Goal: Transaction & Acquisition: Purchase product/service

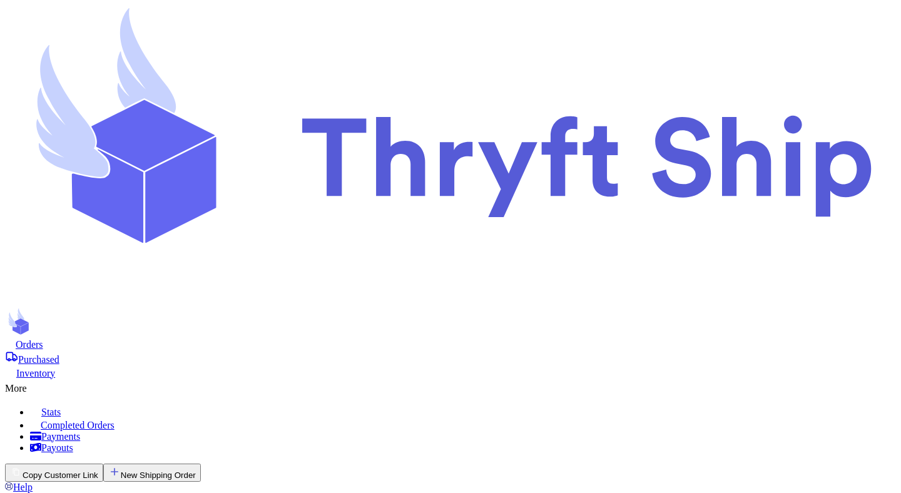
select select "paid"
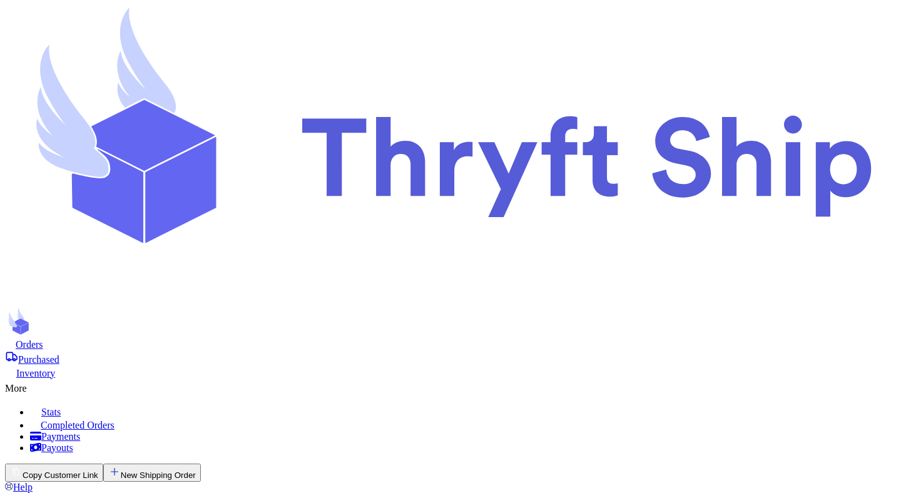
scroll to position [240, 0]
type input "item 3"
select select "unpaid"
type input "item 4"
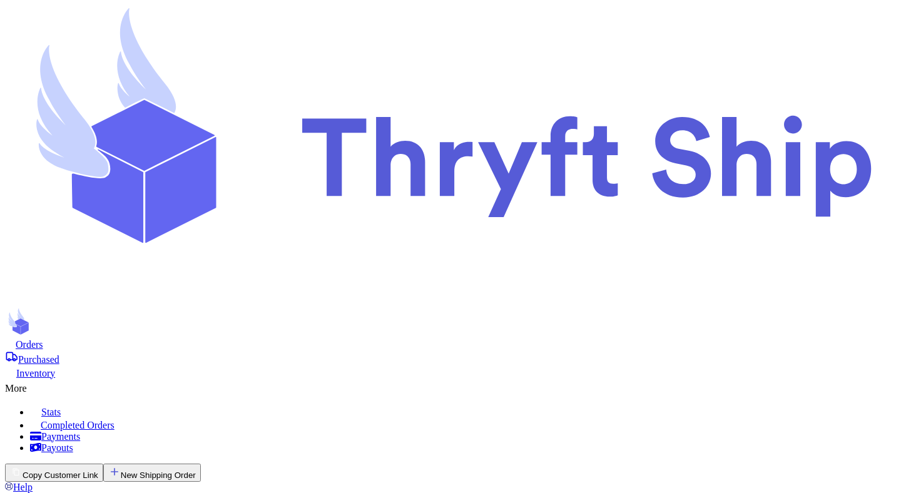
select select "unpaid"
type input "200"
type input "60"
select select "unpaid"
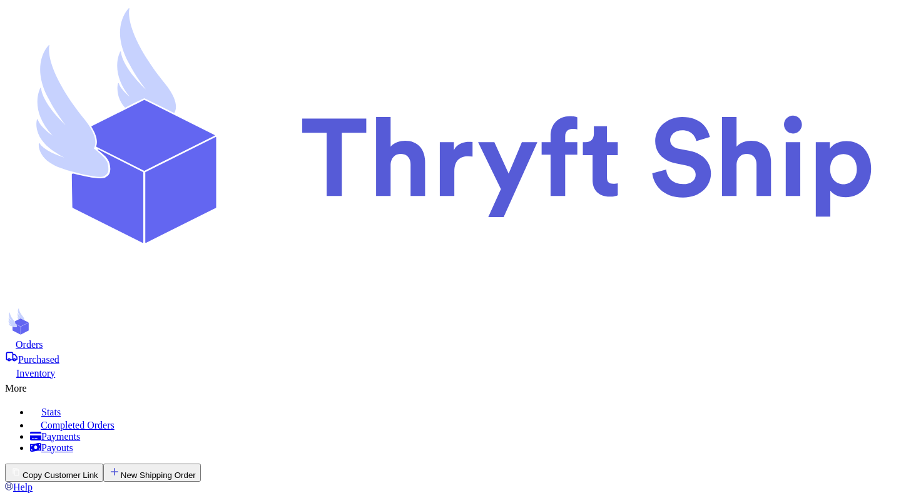
select select "paid"
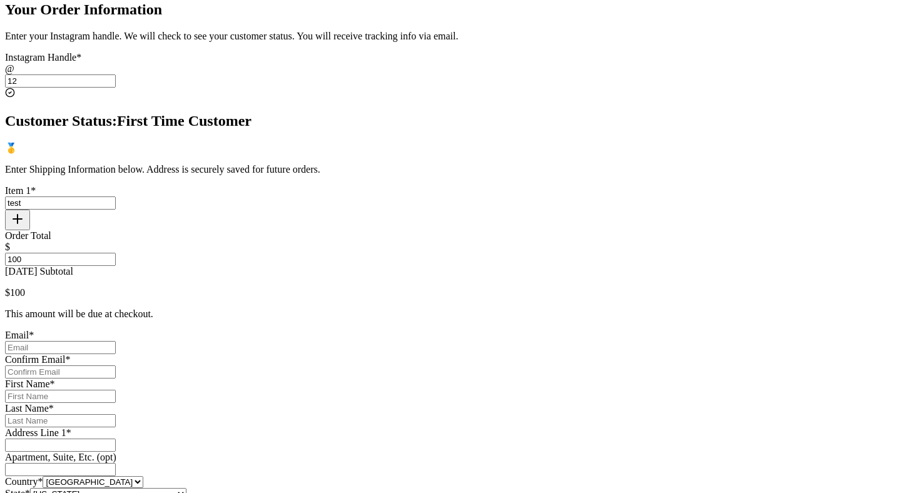
scroll to position [507, 0]
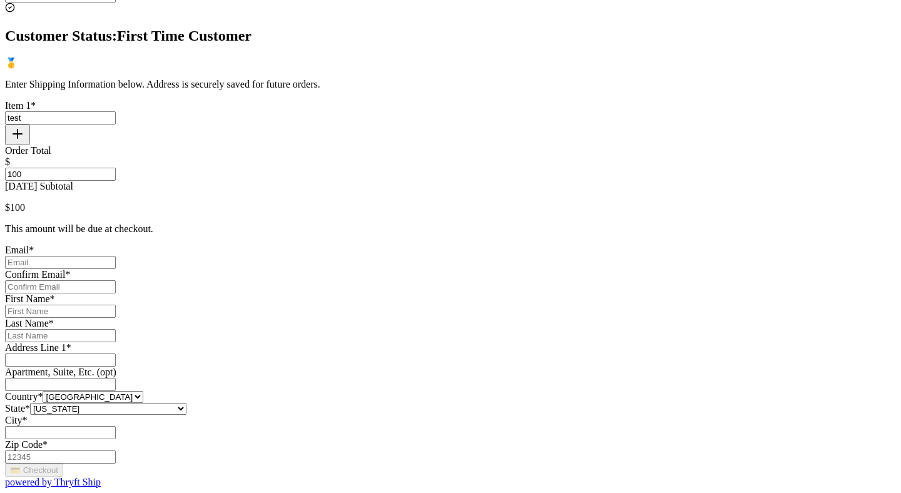
type input "100"
click at [116, 256] on input "[DATE] Subtotal" at bounding box center [60, 262] width 111 height 13
type input "[EMAIL_ADDRESS][DOMAIN_NAME]"
click at [116, 280] on input "Today's Subtotal" at bounding box center [60, 286] width 111 height 13
type input "[EMAIL_ADDRESS][DOMAIN_NAME]"
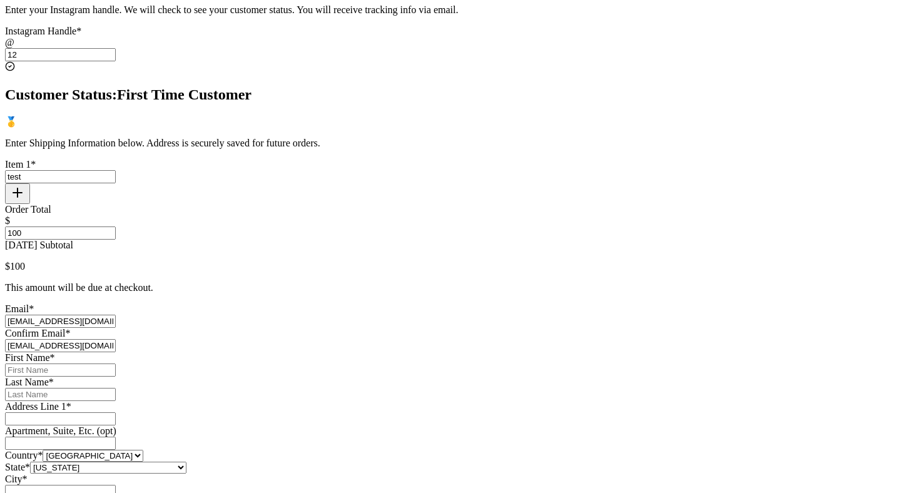
click at [30, 183] on button "button" at bounding box center [17, 193] width 25 height 21
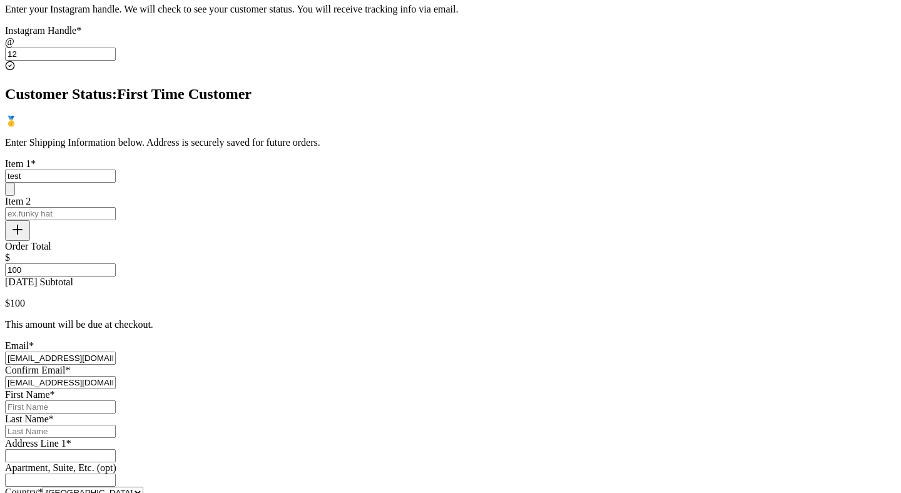
click at [116, 170] on input "test" at bounding box center [60, 176] width 111 height 13
type input "1"
click at [116, 207] on input "2" at bounding box center [60, 213] width 111 height 13
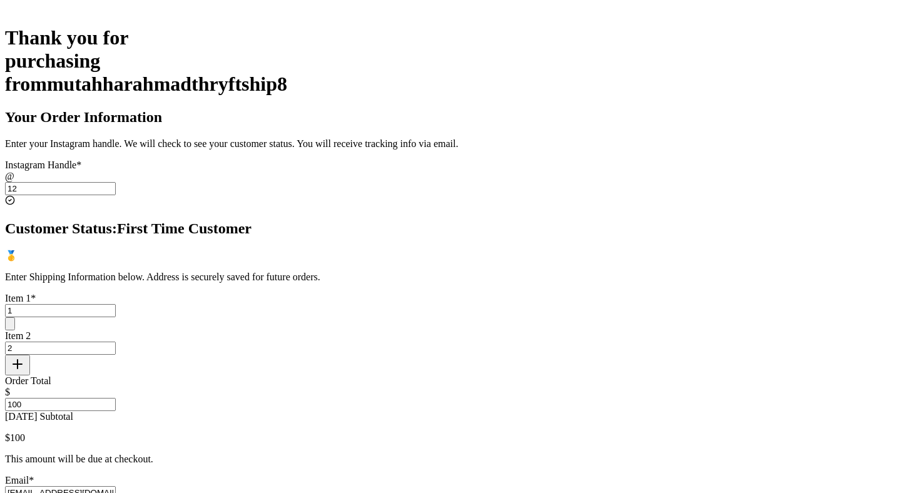
scroll to position [0, 0]
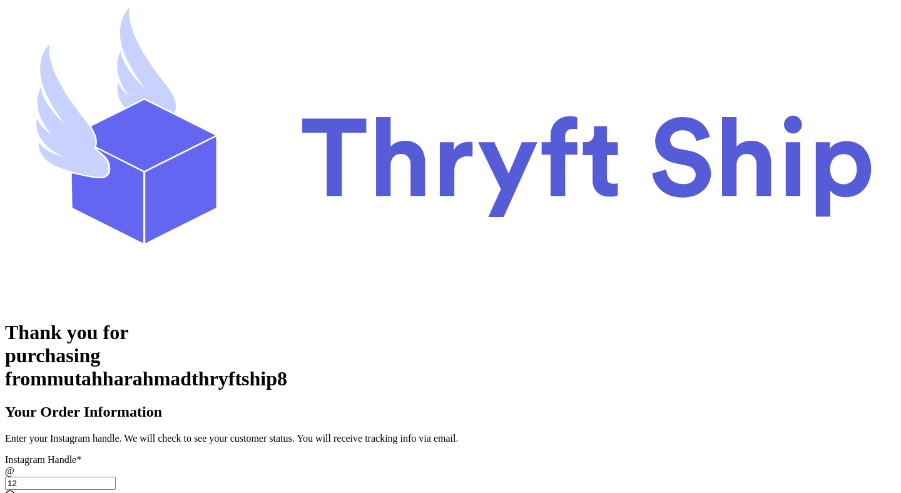
type input "2"
click at [116, 477] on input "12" at bounding box center [60, 483] width 111 height 13
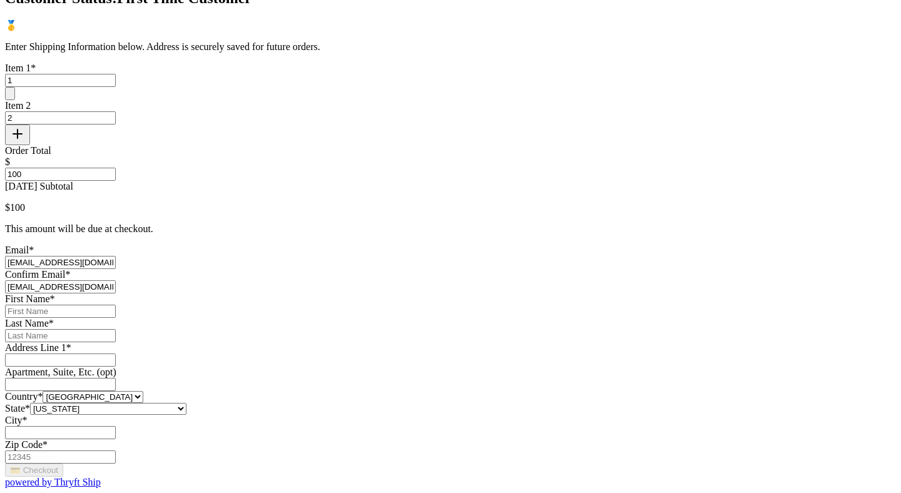
scroll to position [576, 0]
type input "1"
click at [116, 305] on input "Today's Subtotal" at bounding box center [60, 311] width 111 height 13
type input "Mutahhar"
click at [116, 329] on input "Today's Subtotal" at bounding box center [60, 335] width 111 height 13
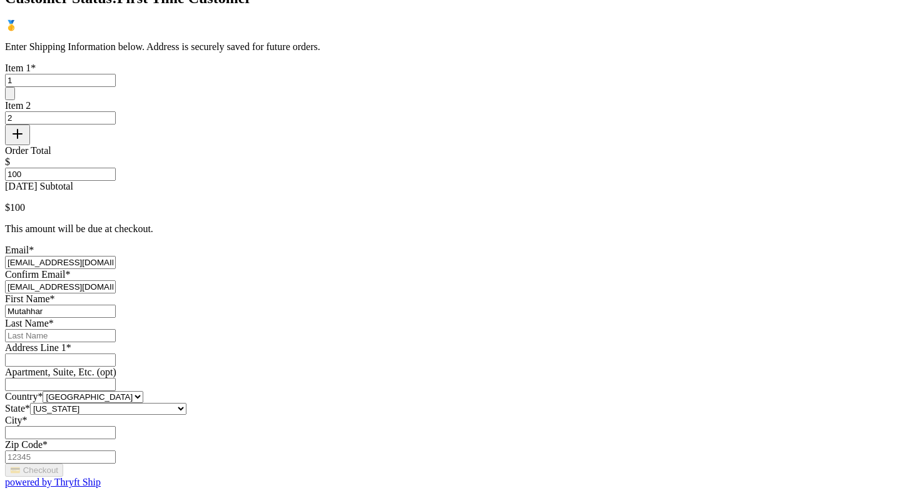
type input "[PERSON_NAME]"
click at [116, 360] on input "Today's Subtotal" at bounding box center [60, 359] width 111 height 13
type input "[STREET_ADDRESS]"
click at [368, 415] on div "City *" at bounding box center [450, 427] width 891 height 24
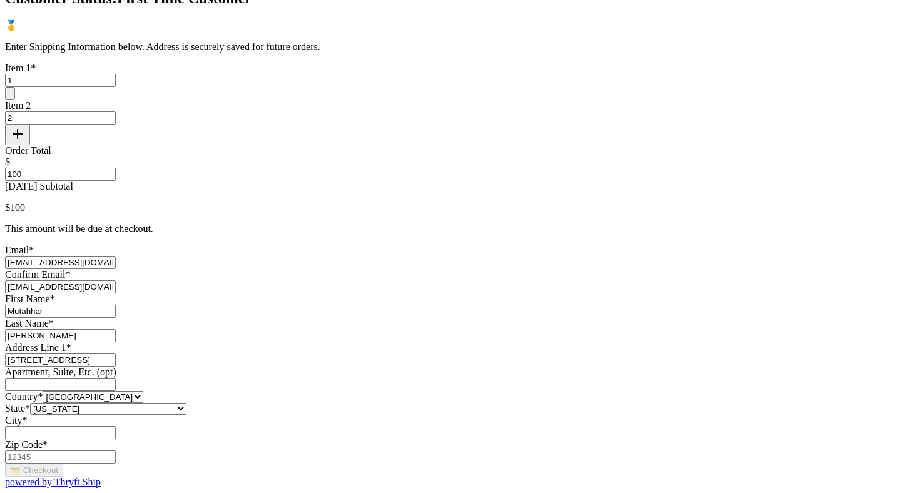
click at [116, 426] on input "Today's Subtotal" at bounding box center [60, 432] width 111 height 13
type input "[GEOGRAPHIC_DATA]"
click at [116, 450] on input "Zip Code *" at bounding box center [60, 456] width 111 height 13
type input "84116"
click at [63, 464] on button "💳 Checkout" at bounding box center [34, 470] width 58 height 13
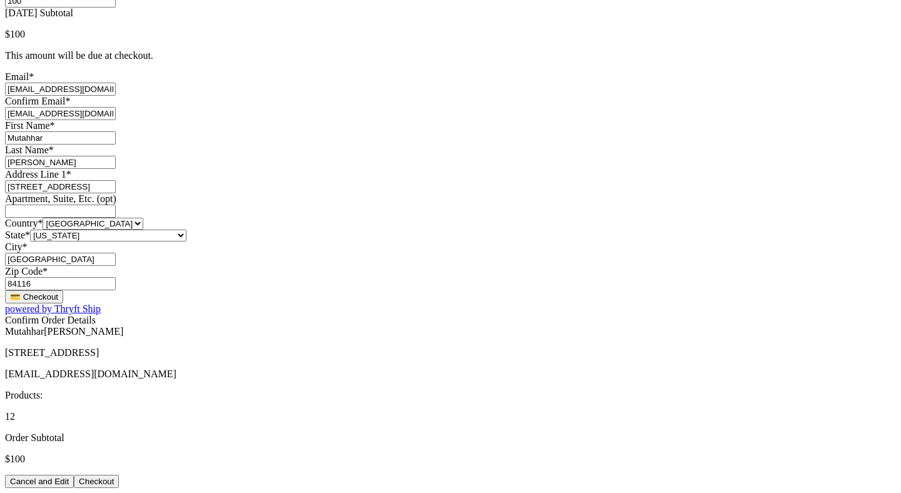
click at [119, 475] on button "Checkout" at bounding box center [96, 481] width 45 height 13
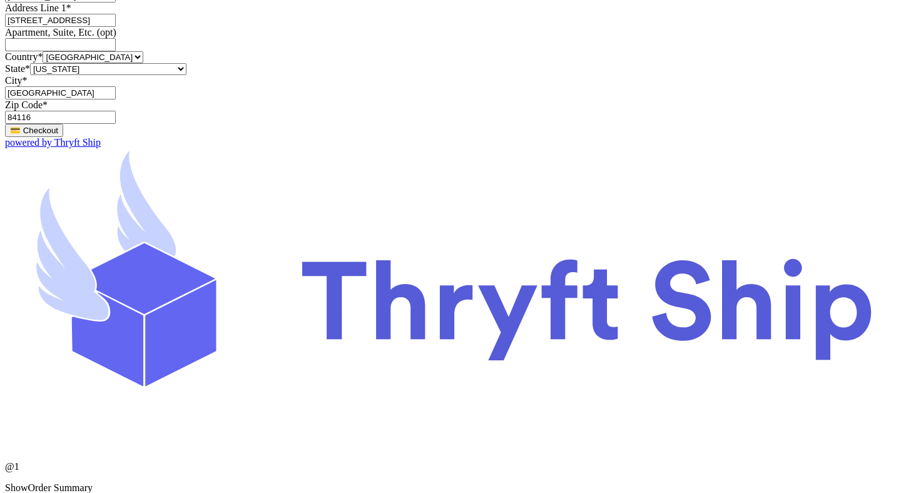
copy span "Payment processing fee"
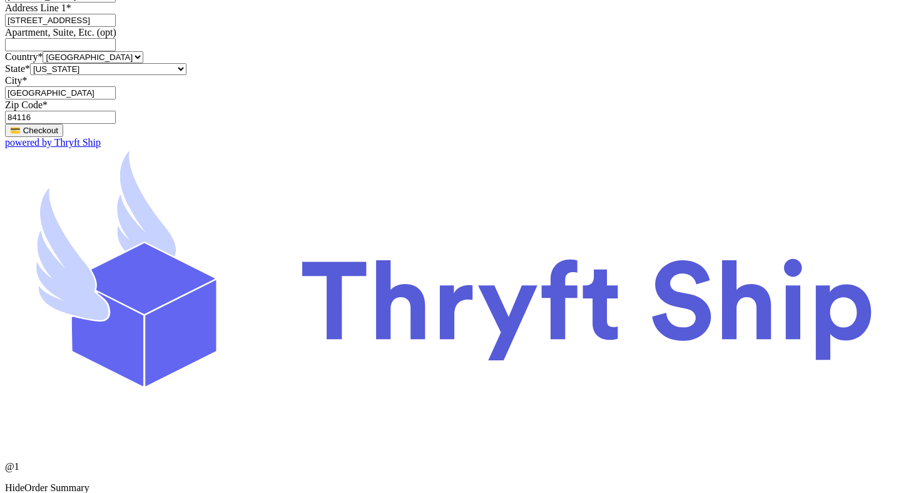
scroll to position [0, 0]
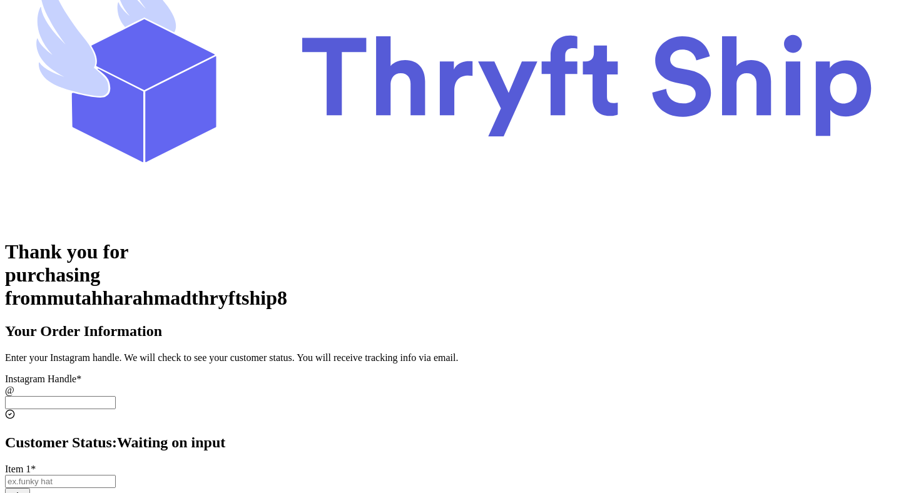
scroll to position [131, 0]
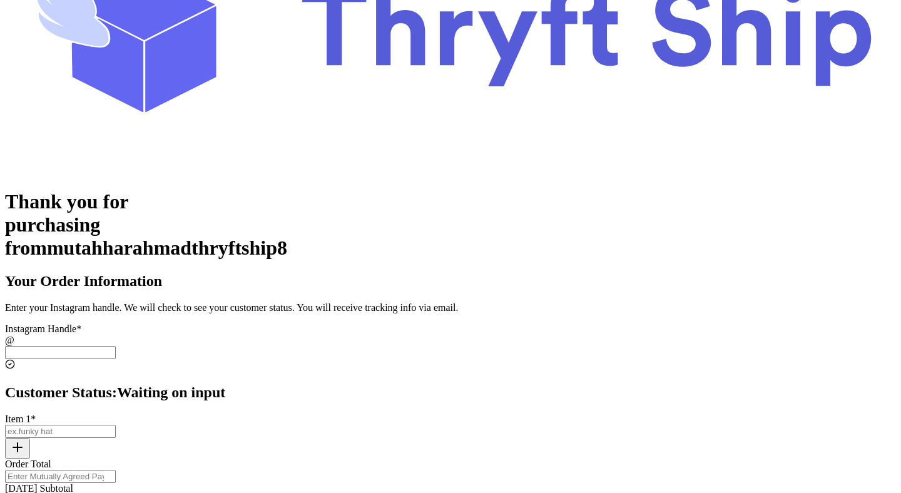
click at [116, 346] on input "[DATE] Subtotal" at bounding box center [60, 352] width 111 height 13
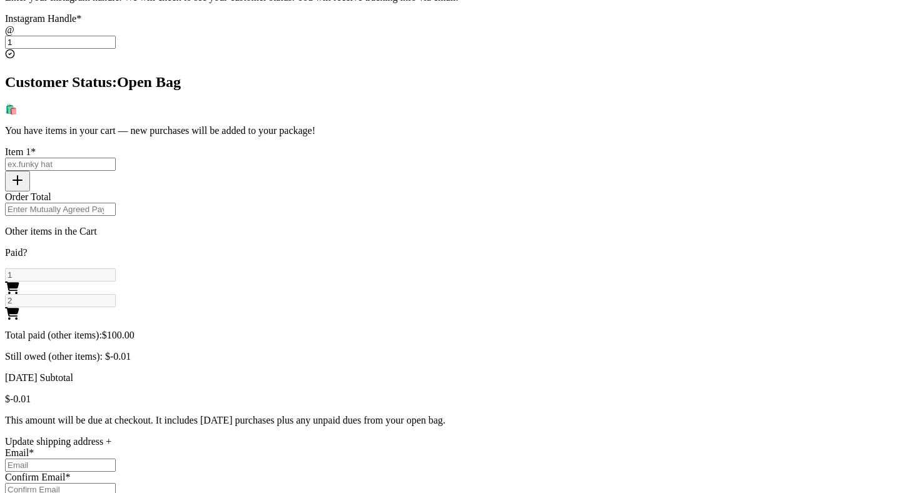
scroll to position [464, 0]
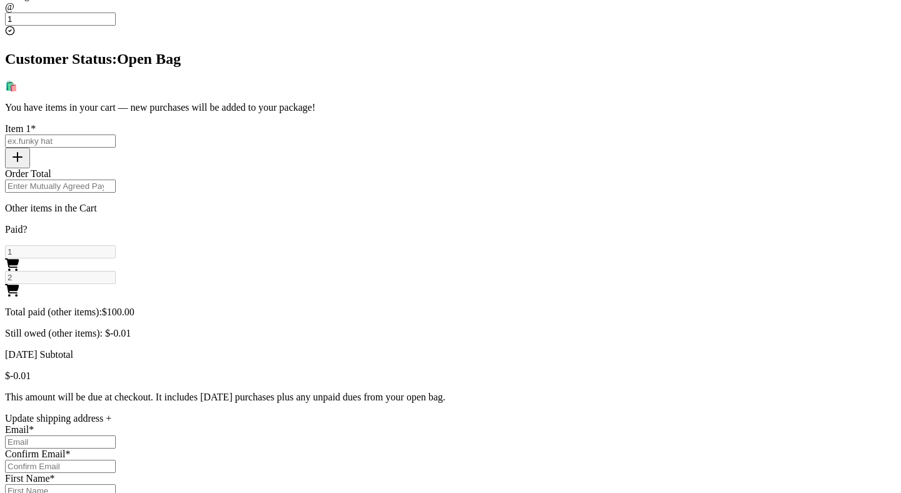
type input "1"
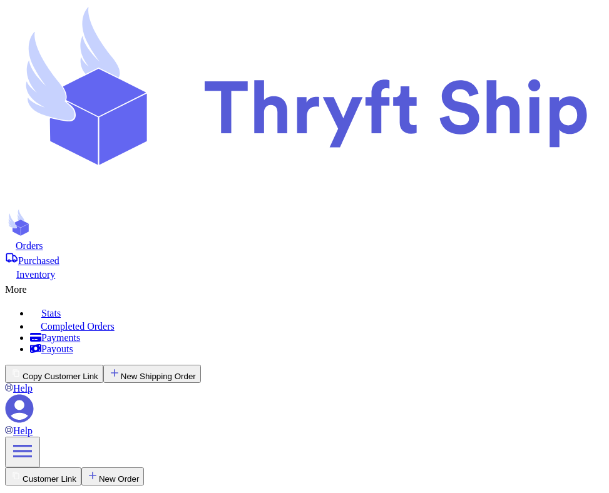
select select "paid"
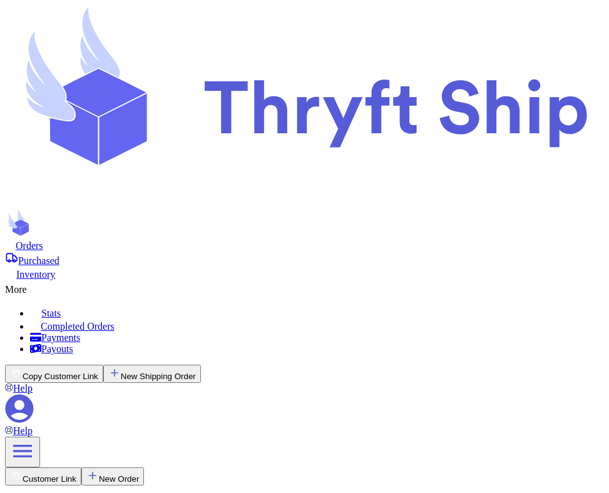
scroll to position [410, 0]
type input "1"
type input "2"
type input "100"
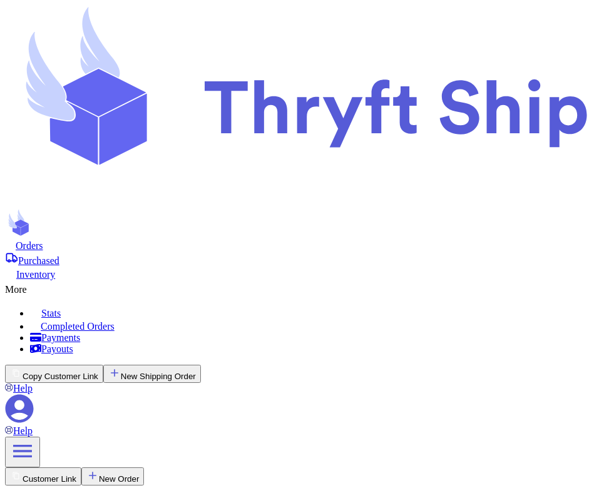
type input "-0.01"
type input "item 1"
type input "item 2"
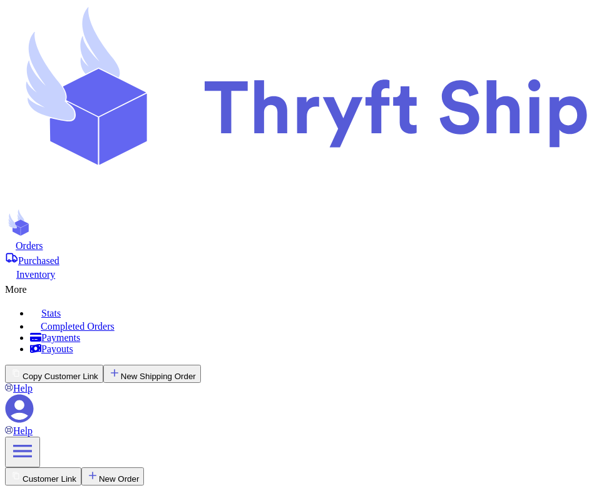
type input "60"
select select "unpaid"
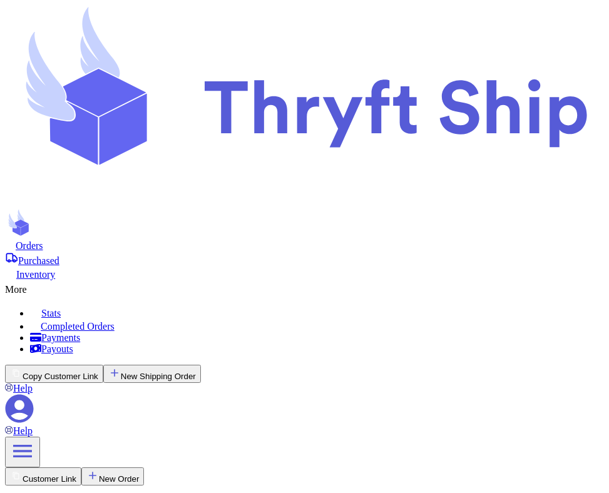
scroll to position [296, 0]
type input "-0.01"
type input "200"
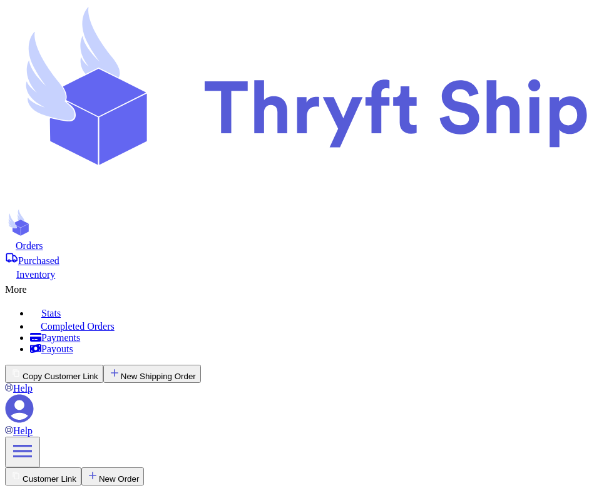
type input "60"
select select "unpaid"
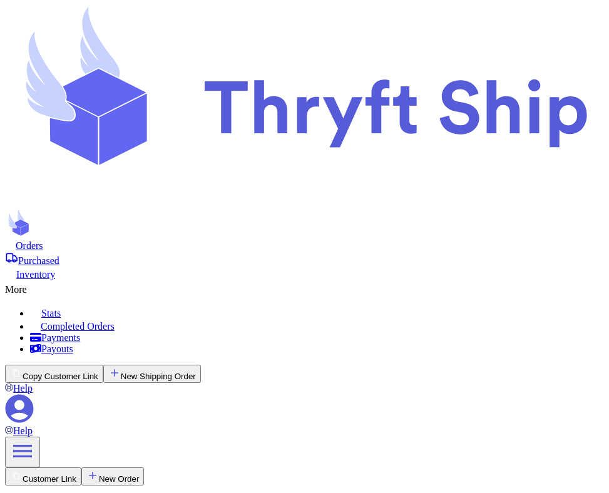
select select "paid"
type input "100"
type input "-0.01"
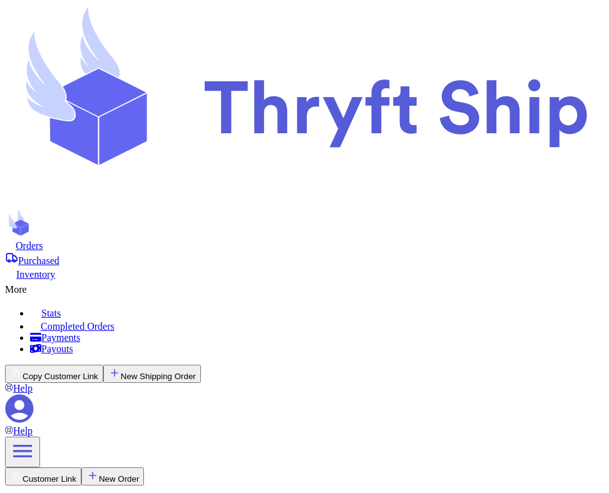
type input "370"
type input "0"
select select "paid"
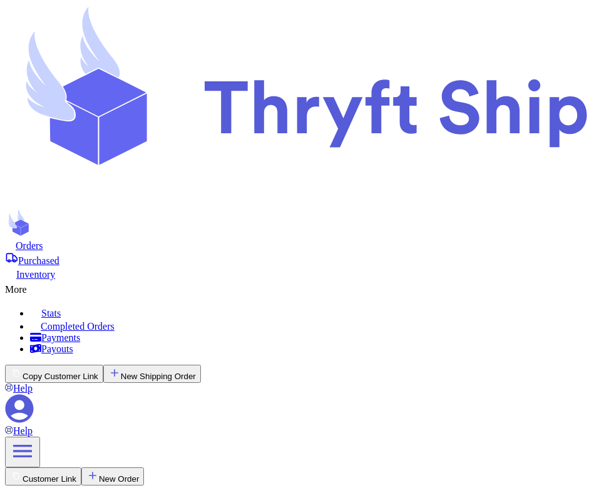
select select "paid"
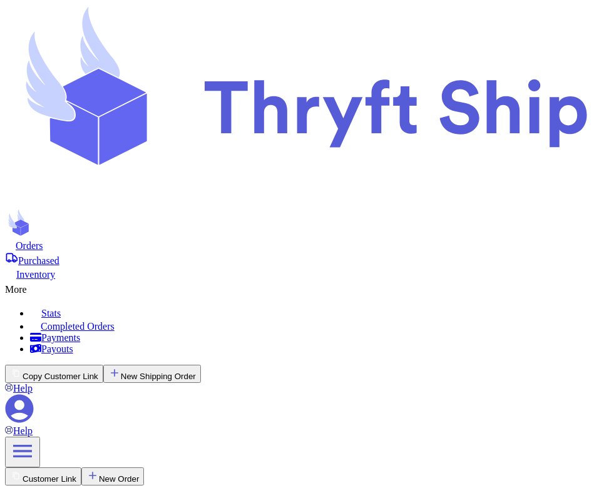
type input "100"
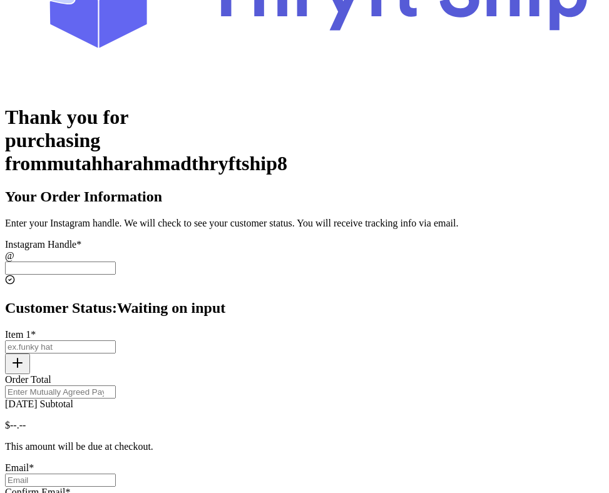
scroll to position [196, 0]
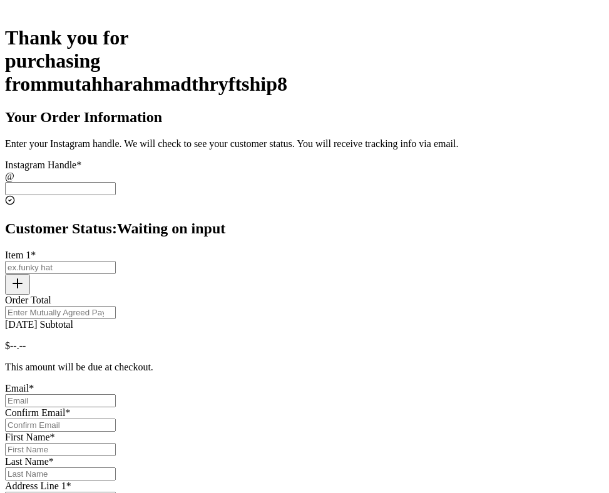
click at [116, 182] on input "[DATE] Subtotal" at bounding box center [60, 188] width 111 height 13
type input "2"
click at [116, 261] on input "Today's Subtotal" at bounding box center [60, 267] width 111 height 13
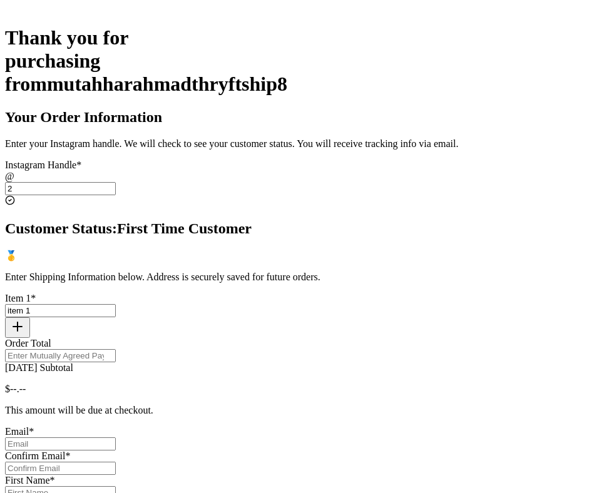
type input "item 1"
click at [25, 319] on icon "button" at bounding box center [17, 326] width 15 height 15
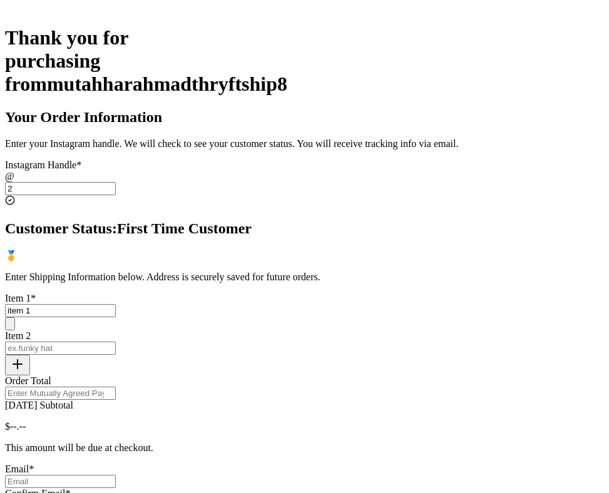
click at [116, 342] on input "Today's Subtotal" at bounding box center [60, 348] width 111 height 13
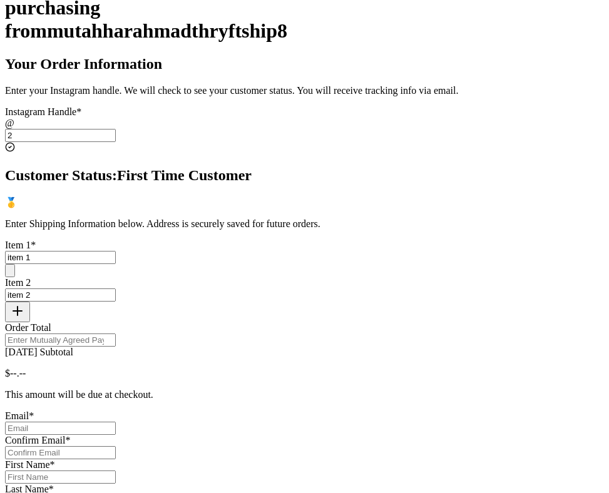
scroll to position [388, 0]
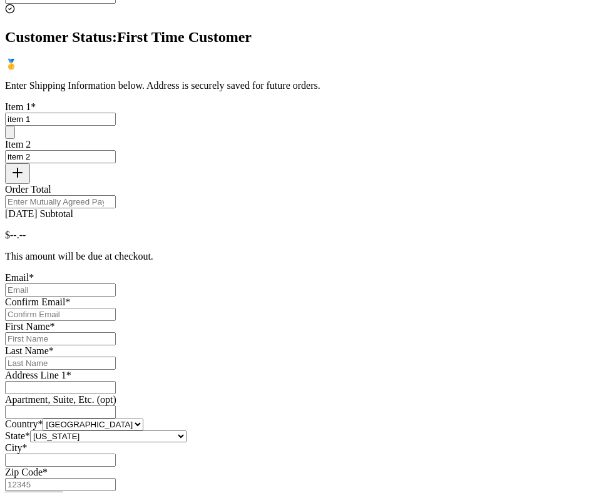
type input "item 2"
click at [116, 195] on input "Order Total" at bounding box center [60, 201] width 111 height 13
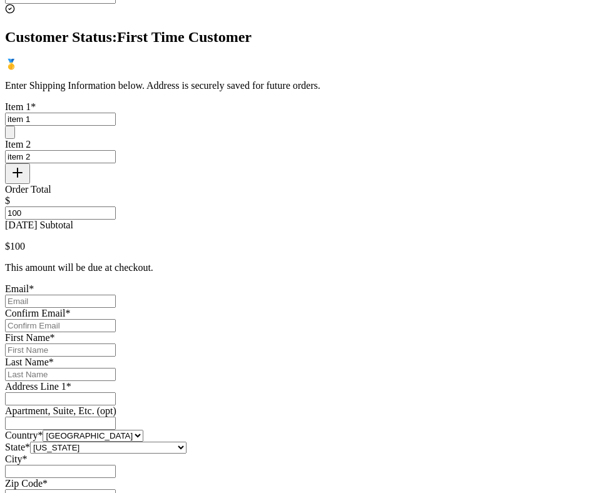
type input "100"
click at [276, 332] on div "Email * Confirm Email * First Name * Last Name * Address Line 1 * Apartment, Su…" at bounding box center [304, 392] width 599 height 219
click at [116, 308] on input "Today's Subtotal" at bounding box center [60, 301] width 111 height 13
type input "[EMAIL_ADDRESS][DOMAIN_NAME]"
click at [116, 332] on input "Today's Subtotal" at bounding box center [60, 325] width 111 height 13
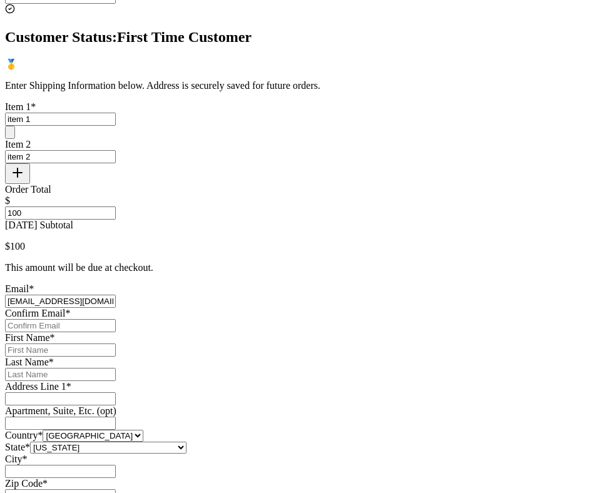
type input "[EMAIL_ADDRESS][DOMAIN_NAME]"
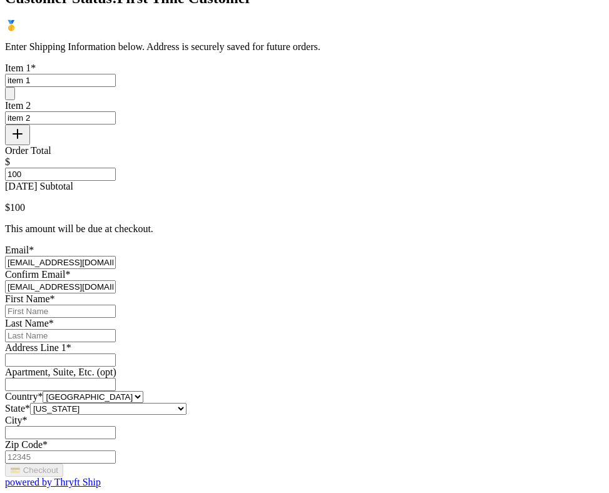
scroll to position [640, 0]
click at [116, 305] on input "Today's Subtotal" at bounding box center [60, 311] width 111 height 13
type input "Mutahhar"
click at [116, 329] on input "Today's Subtotal" at bounding box center [60, 335] width 111 height 13
type input "[PERSON_NAME]"
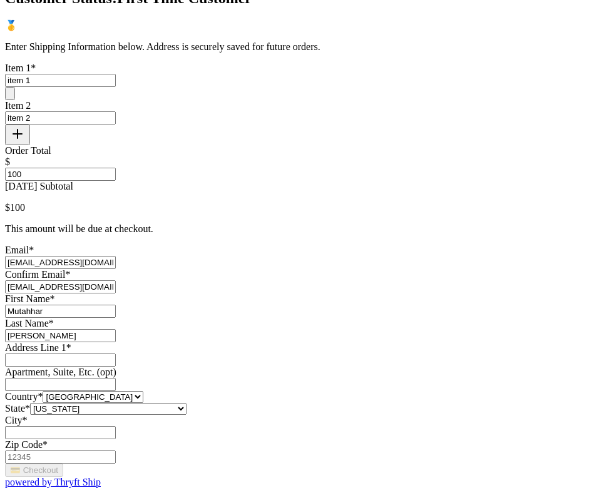
click at [116, 353] on input "Today's Subtotal" at bounding box center [60, 359] width 111 height 13
type input "[STREET_ADDRESS]"
click at [116, 426] on input "Today's Subtotal" at bounding box center [60, 432] width 111 height 13
type input "[GEOGRAPHIC_DATA]"
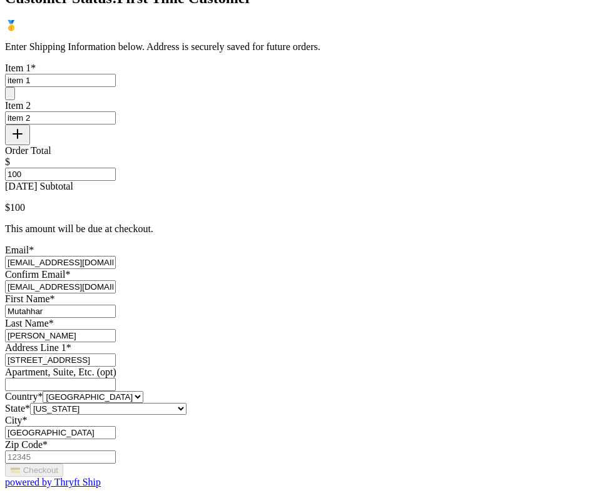
click at [304, 391] on div "Country * United States Canada Australia State * Alabama Alaska Arizona Arkansa…" at bounding box center [304, 427] width 599 height 73
click at [116, 450] on input "Zip Code *" at bounding box center [60, 456] width 111 height 13
type input "84116"
click at [287, 391] on div "Country * United States Canada Australia State * Alabama Alaska Arizona Arkansa…" at bounding box center [304, 427] width 599 height 73
click at [295, 464] on div "💳 Checkout powered by Thryft Ship" at bounding box center [304, 476] width 599 height 24
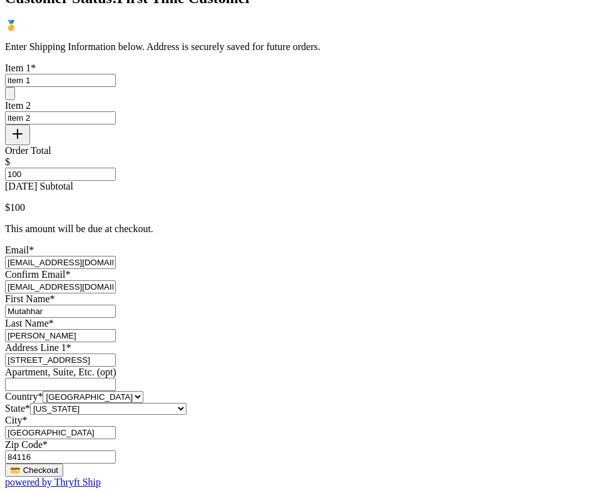
click at [63, 464] on button "💳 Checkout" at bounding box center [34, 470] width 58 height 13
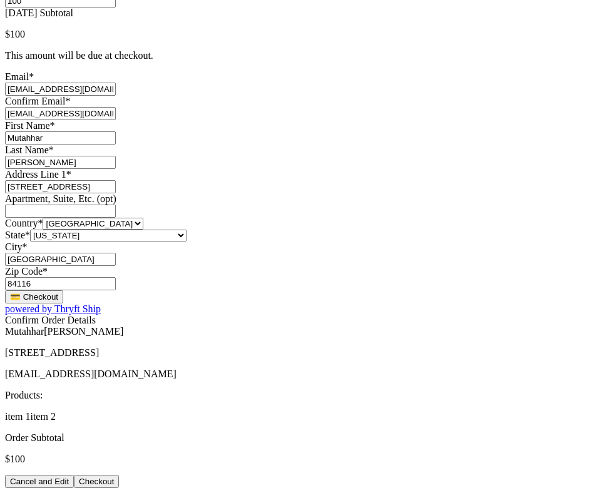
click at [119, 475] on button "Checkout" at bounding box center [96, 481] width 45 height 13
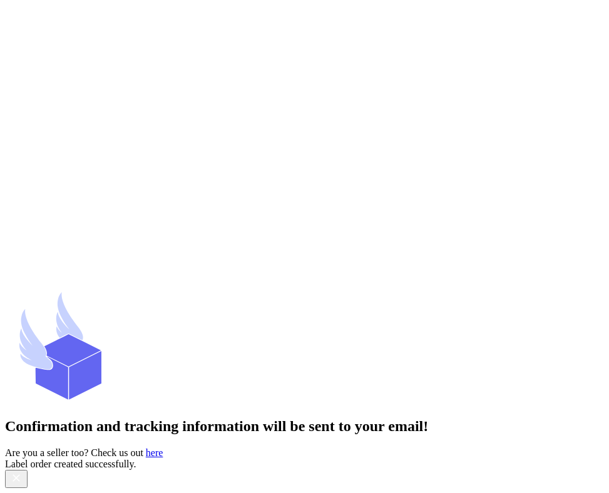
scroll to position [0, 0]
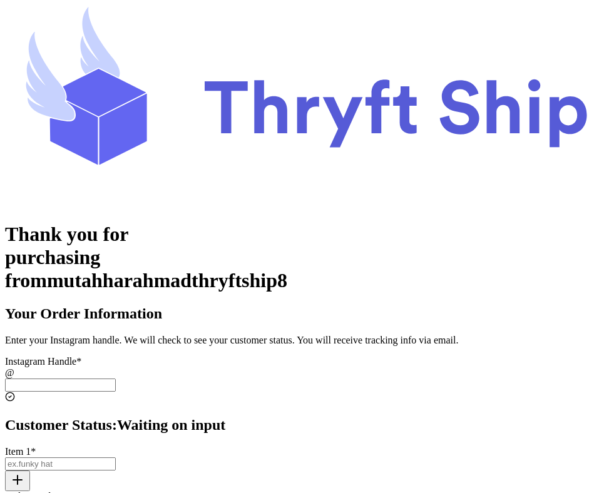
click at [116, 378] on input "[DATE] Subtotal" at bounding box center [60, 384] width 111 height 13
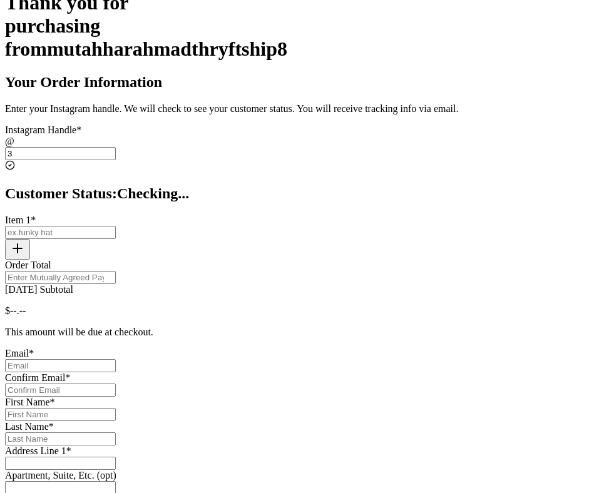
scroll to position [235, 0]
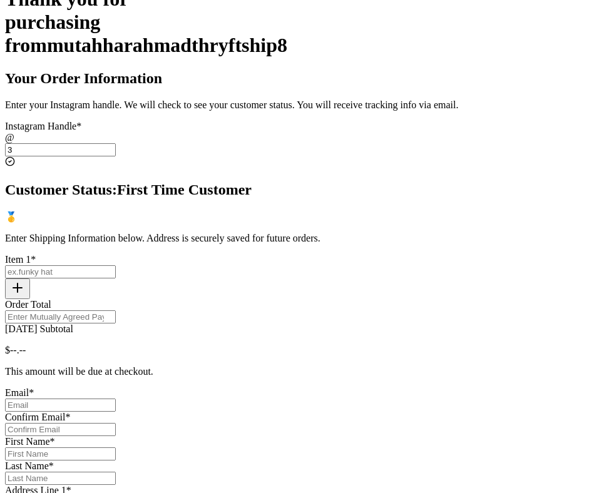
type input "3"
click at [282, 221] on div "Instagram Handle * @ 3 Customer Status: First Time Customer 🥇 Enter Shipping In…" at bounding box center [304, 363] width 599 height 485
click at [116, 265] on input "[DATE] Subtotal" at bounding box center [60, 271] width 111 height 13
type input "item 1"
click at [25, 280] on icon "button" at bounding box center [17, 287] width 15 height 15
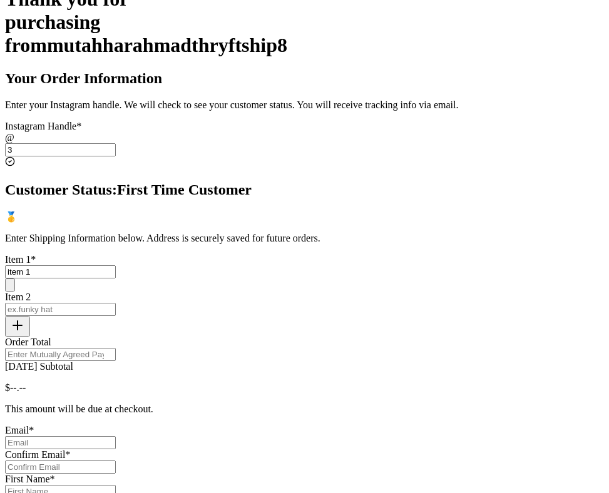
click at [116, 303] on input "[DATE] Subtotal" at bounding box center [60, 309] width 111 height 13
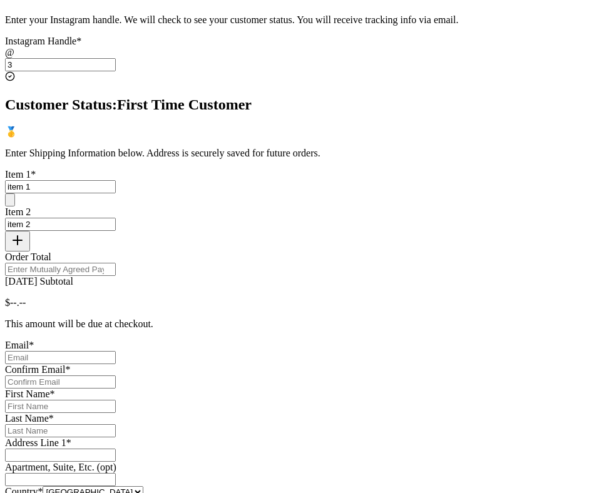
scroll to position [387, 0]
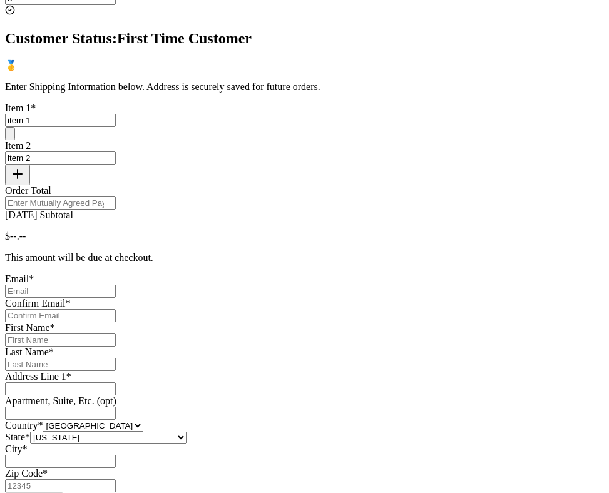
type input "item 2"
click at [116, 197] on input "Order Total" at bounding box center [60, 202] width 111 height 13
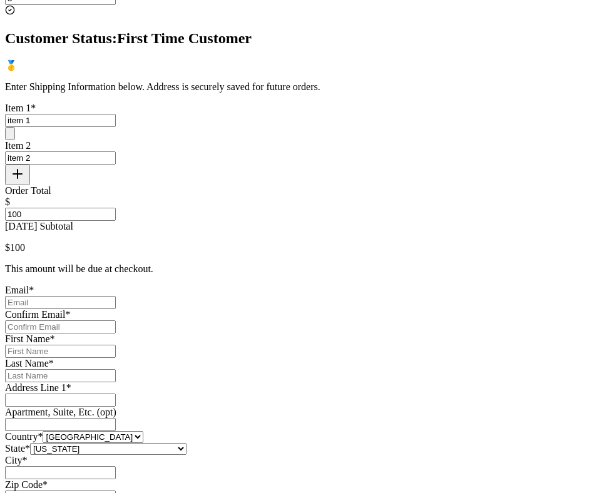
scroll to position [532, 0]
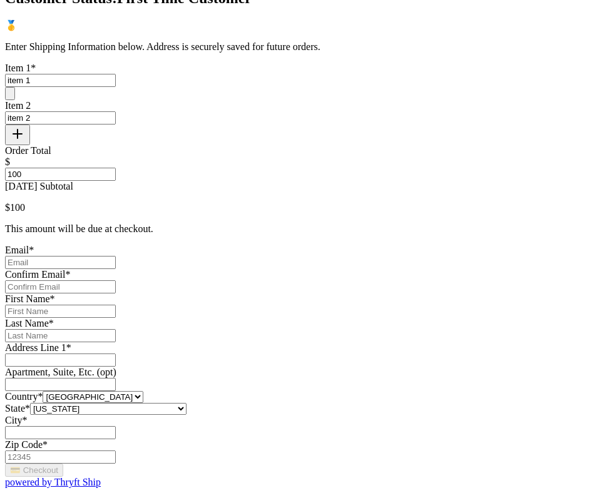
type input "100"
click at [116, 256] on input "[DATE] Subtotal" at bounding box center [60, 262] width 111 height 13
type input "[EMAIL_ADDRESS][DOMAIN_NAME]"
click at [116, 280] on input "[DATE] Subtotal" at bounding box center [60, 286] width 111 height 13
type input "[EMAIL_ADDRESS][DOMAIN_NAME]"
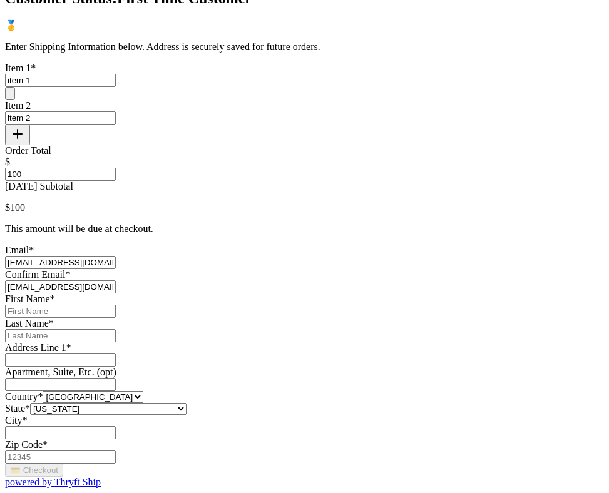
click at [116, 305] on input "[DATE] Subtotal" at bounding box center [60, 311] width 111 height 13
type input "Mutahhar"
click at [116, 332] on input "[DATE] Subtotal" at bounding box center [60, 335] width 111 height 13
type input "Ahmad"
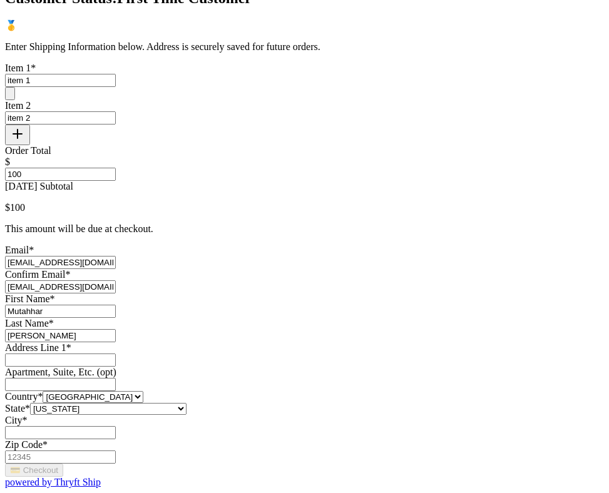
click at [116, 353] on input "[DATE] Subtotal" at bounding box center [60, 359] width 111 height 13
type input "1234 South Temple Street"
click at [186, 403] on select "Alabama Alaska Arizona Arkansas California Colorado Connecticut Delaware Distri…" at bounding box center [108, 409] width 156 height 12
select select "CT"
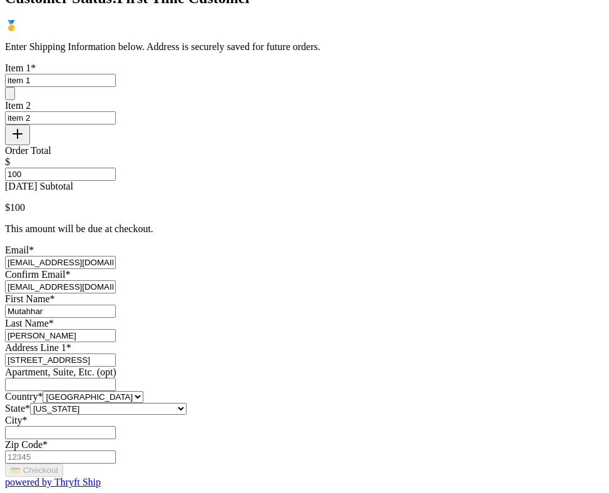
click at [182, 403] on select "Alabama Alaska Arizona Arkansas California Colorado Connecticut Delaware Distri…" at bounding box center [108, 409] width 156 height 12
click at [116, 426] on input "[DATE] Subtotal" at bounding box center [60, 432] width 111 height 13
type input "Salt Lake City"
click at [116, 450] on input "Zip Code *" at bounding box center [60, 456] width 111 height 13
type input "84116"
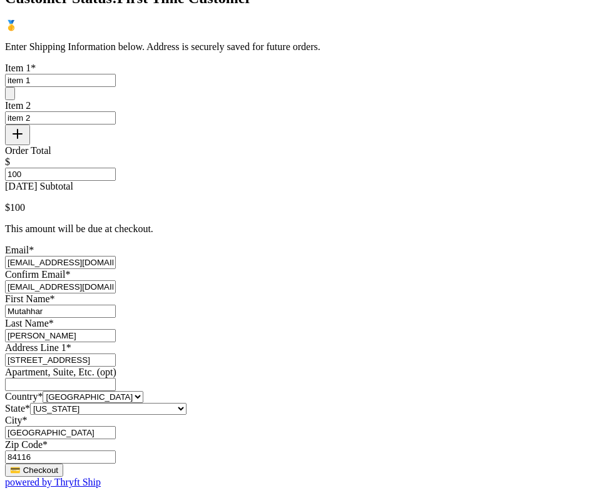
click at [63, 464] on button "💳 Checkout" at bounding box center [34, 470] width 58 height 13
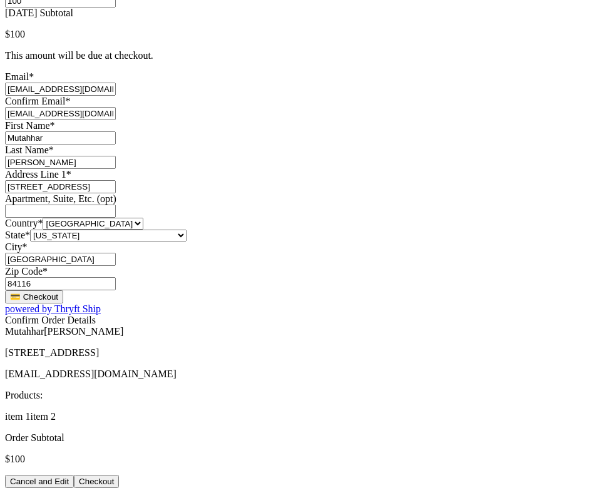
click at [119, 475] on button "Checkout" at bounding box center [96, 481] width 45 height 13
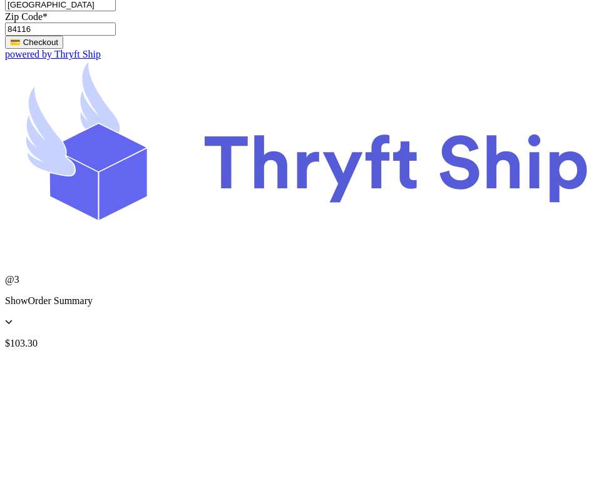
scroll to position [0, 0]
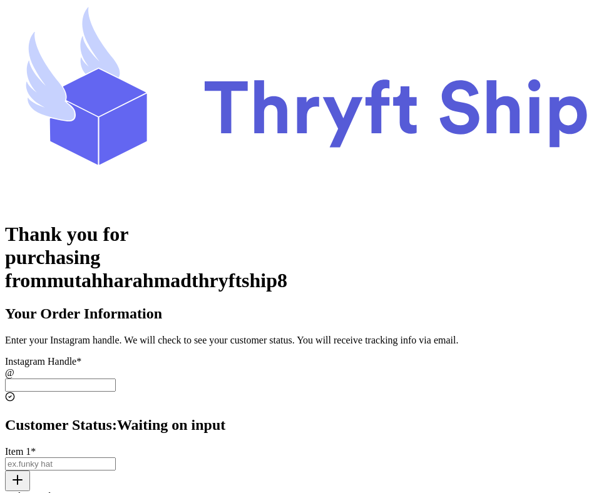
click at [116, 378] on input "[DATE] Subtotal" at bounding box center [60, 384] width 111 height 13
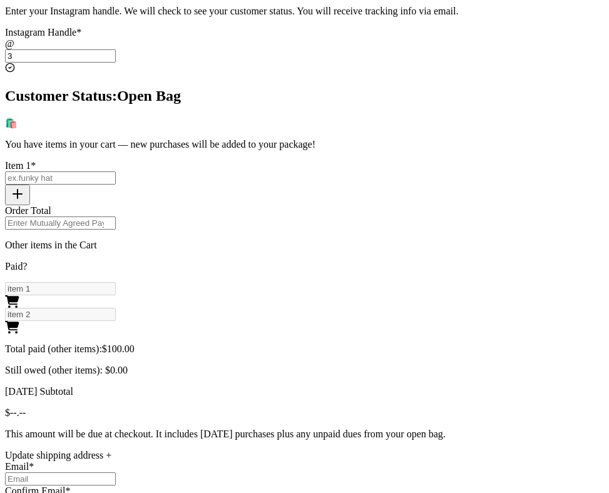
scroll to position [356, 0]
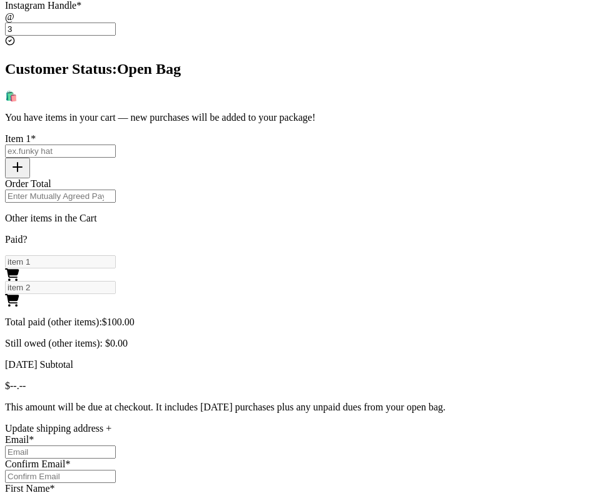
type input "3"
click at [116, 145] on input "[DATE] Subtotal" at bounding box center [60, 151] width 111 height 13
type input "item 3"
click at [25, 160] on icon "button" at bounding box center [17, 167] width 15 height 15
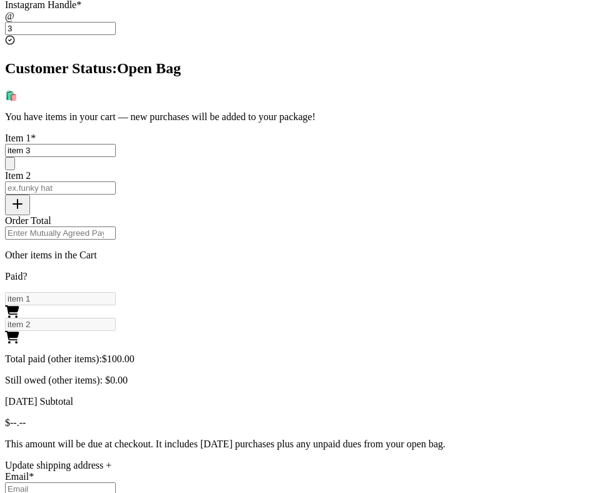
click at [116, 181] on input "[DATE] Subtotal" at bounding box center [60, 187] width 111 height 13
type input "item 4"
click at [22, 204] on line "button" at bounding box center [17, 204] width 9 height 0
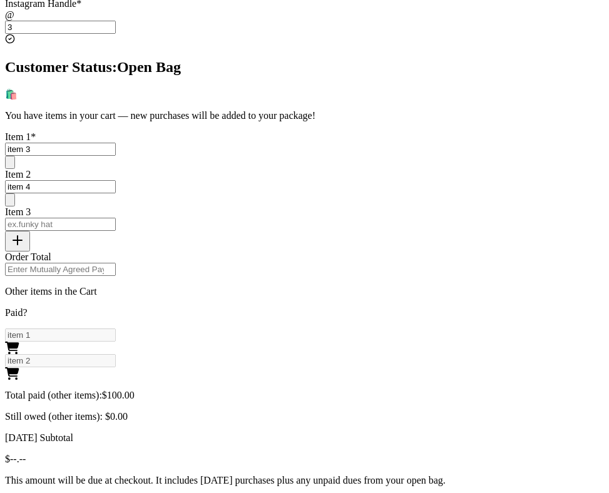
click at [116, 218] on input "[DATE] Subtotal" at bounding box center [60, 224] width 111 height 13
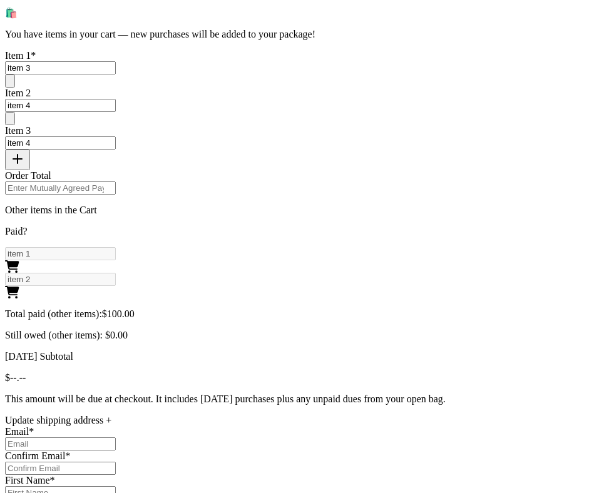
scroll to position [447, 0]
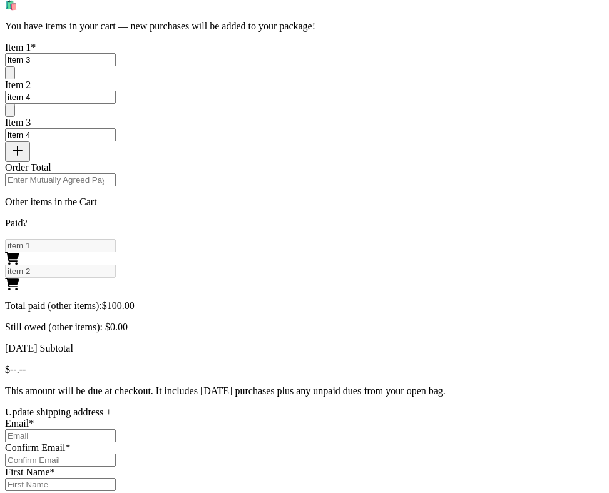
type input "item 4"
click at [116, 175] on input "Order Total" at bounding box center [60, 179] width 111 height 13
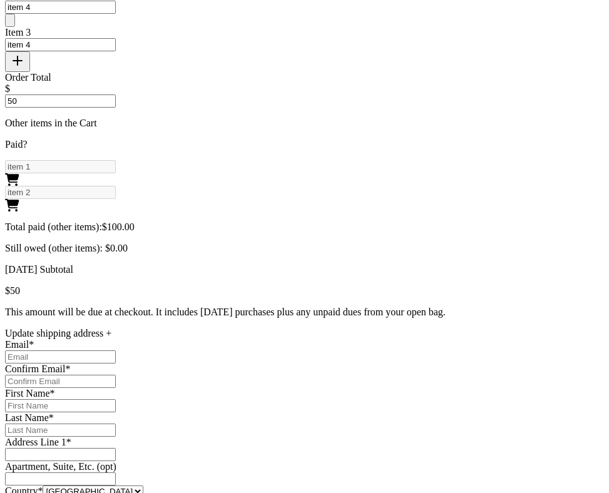
scroll to position [542, 0]
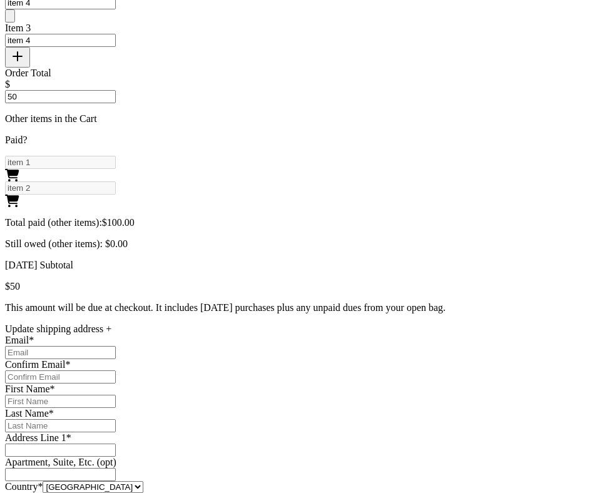
type input "50"
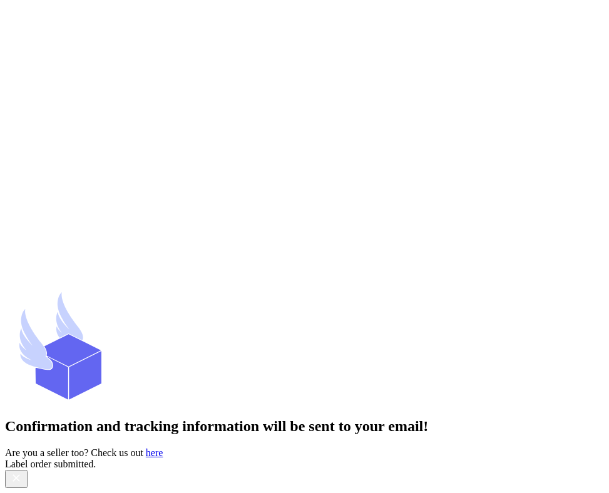
scroll to position [0, 0]
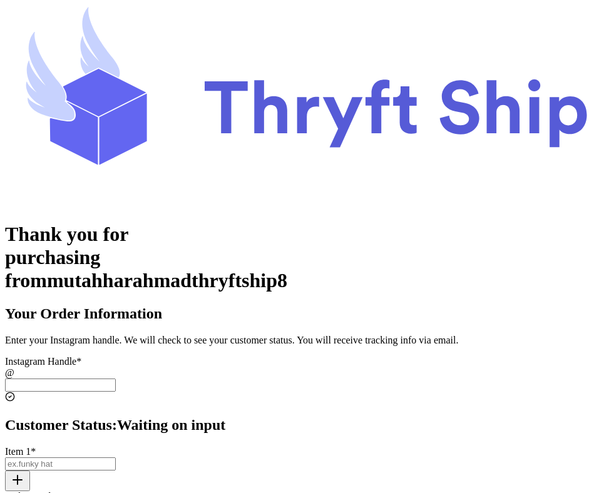
click at [328, 367] on div "Instagram Handle * @" at bounding box center [304, 380] width 599 height 48
click at [116, 378] on input "3" at bounding box center [60, 384] width 111 height 13
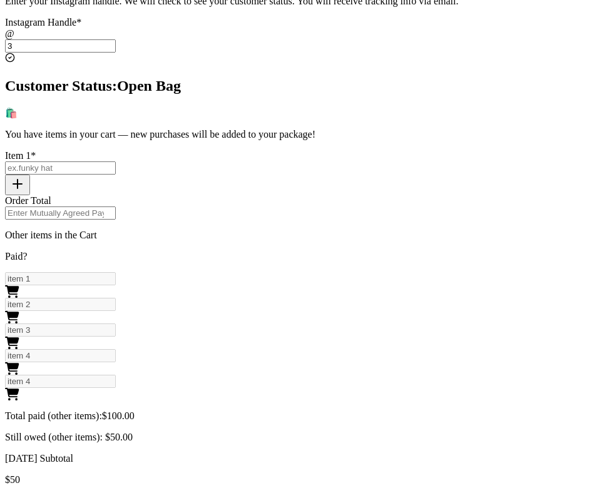
scroll to position [256, 0]
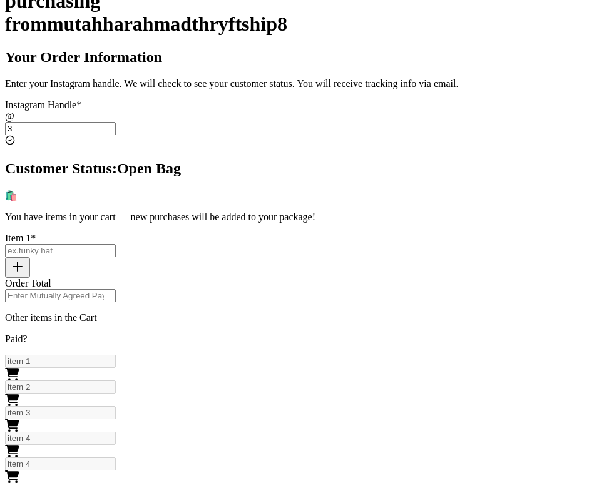
type input "3"
click at [116, 244] on input "[DATE] Subtotal" at bounding box center [60, 250] width 111 height 13
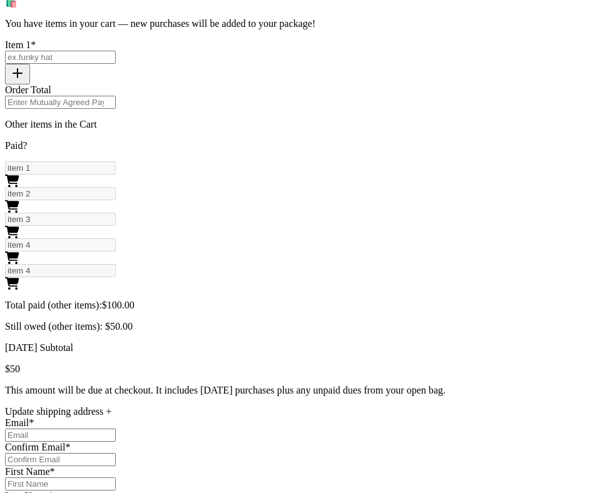
scroll to position [332, 0]
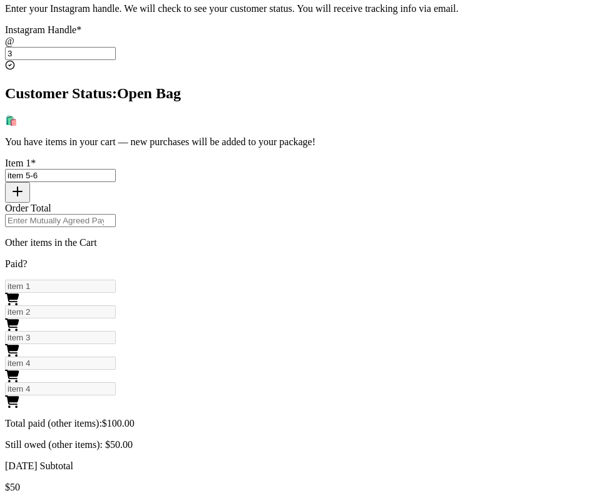
type input "item 5-6"
click at [116, 214] on input "Order Total" at bounding box center [60, 220] width 111 height 13
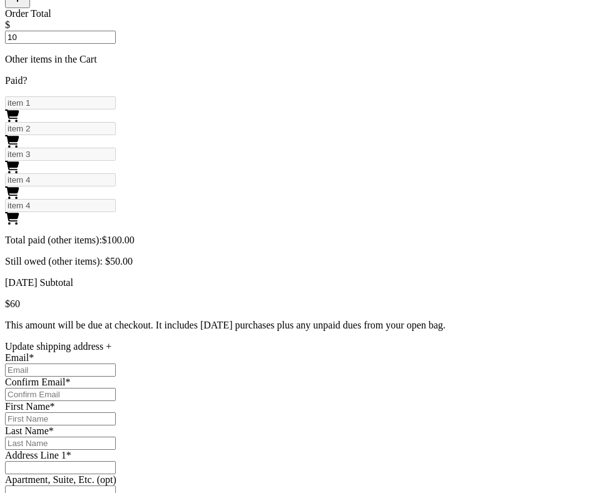
scroll to position [541, 0]
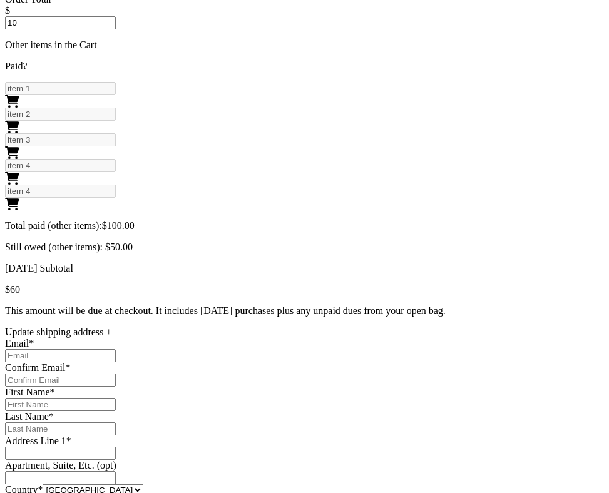
type input "10"
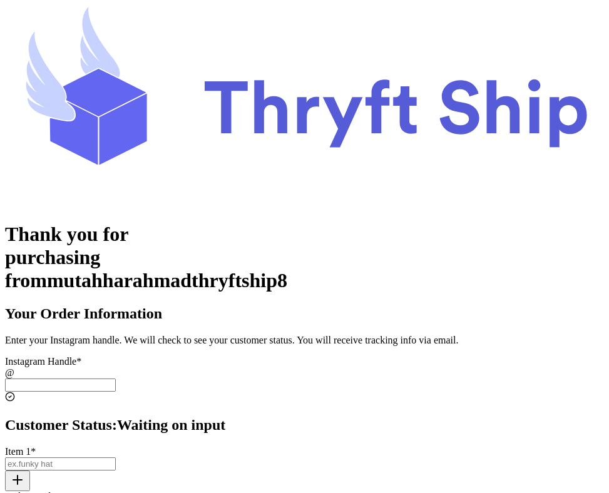
click at [116, 378] on input "[DATE] Subtotal" at bounding box center [60, 384] width 111 height 13
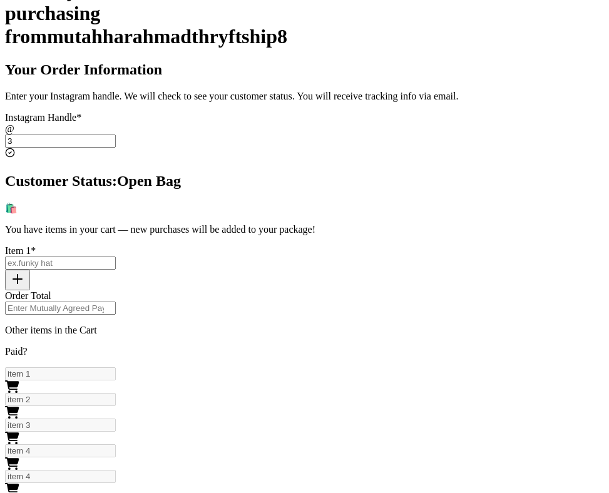
scroll to position [256, 0]
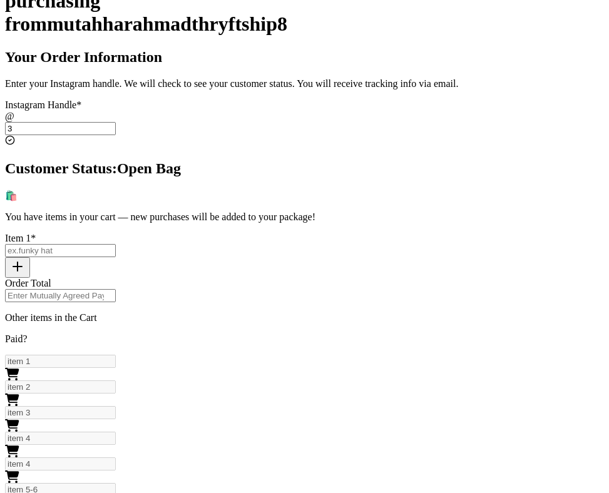
type input "3"
click at [318, 233] on div "Item 1 *" at bounding box center [304, 238] width 599 height 11
click at [116, 244] on input "[DATE] Subtotal" at bounding box center [60, 250] width 111 height 13
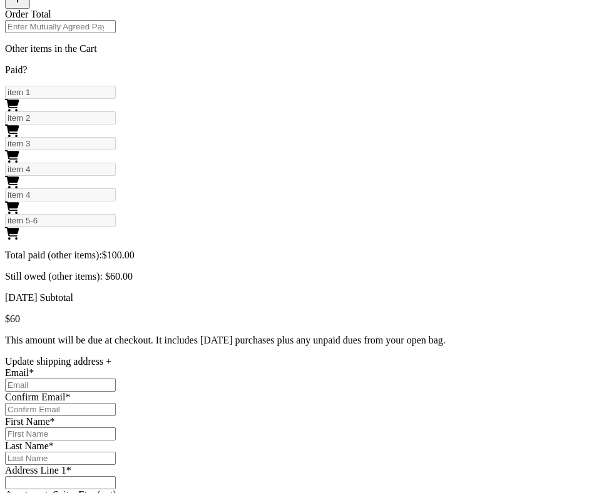
scroll to position [458, 0]
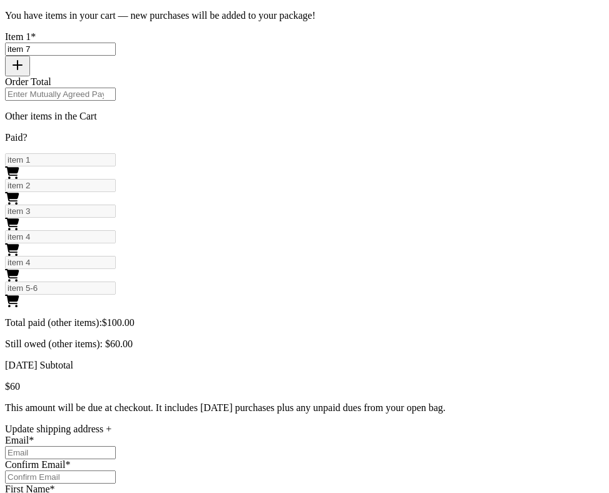
type input "item 7"
click at [116, 88] on input "Order Total" at bounding box center [60, 94] width 111 height 13
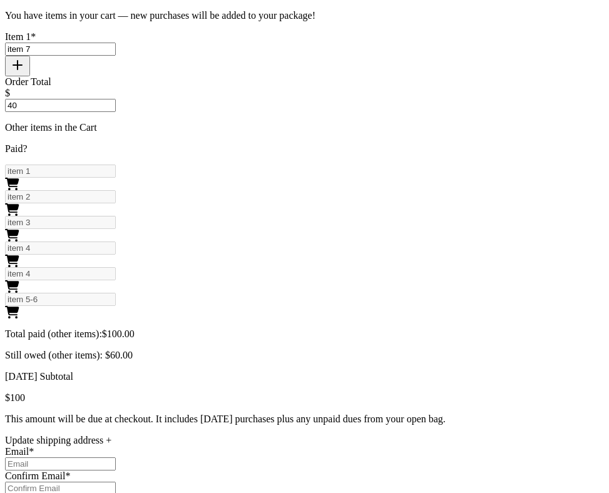
type input "40"
click at [490, 220] on div "Thank you for purchasing from mutahharahmadthryftship8 Your Order Information E…" at bounding box center [304, 227] width 599 height 925
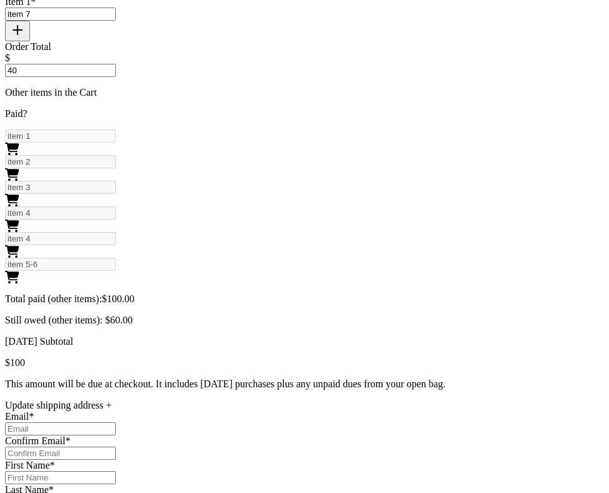
scroll to position [569, 0]
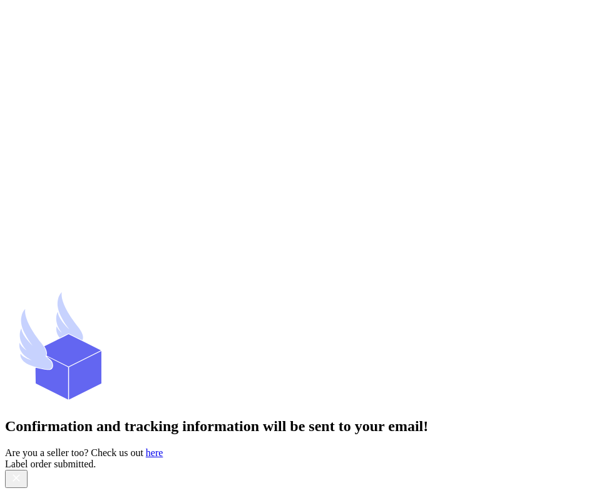
scroll to position [0, 0]
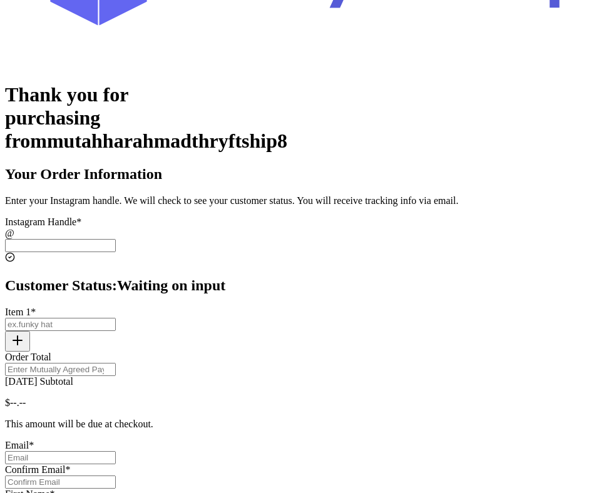
scroll to position [246, 0]
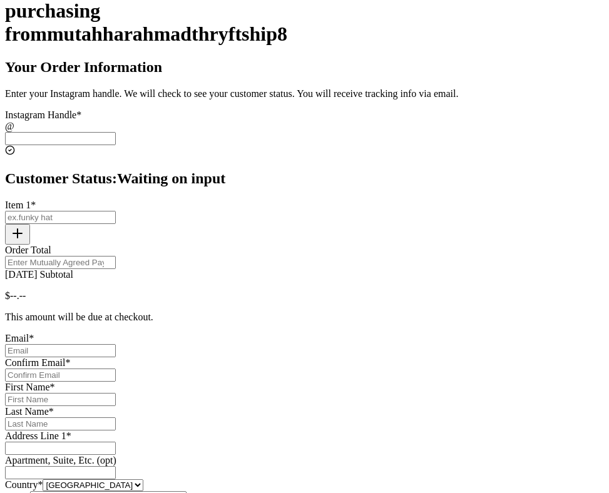
click at [116, 132] on input "[DATE] Subtotal" at bounding box center [60, 138] width 111 height 13
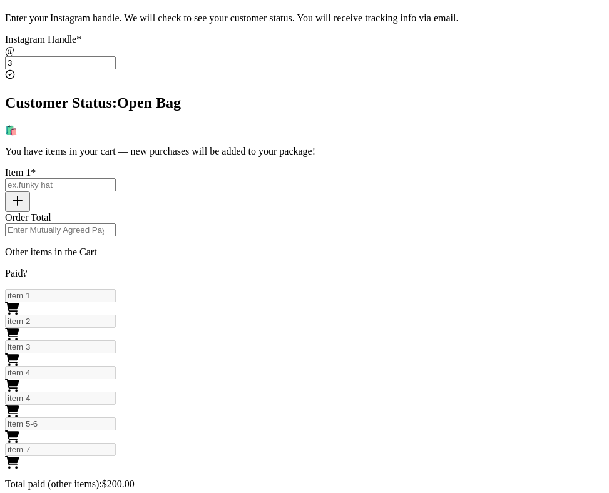
scroll to position [355, 0]
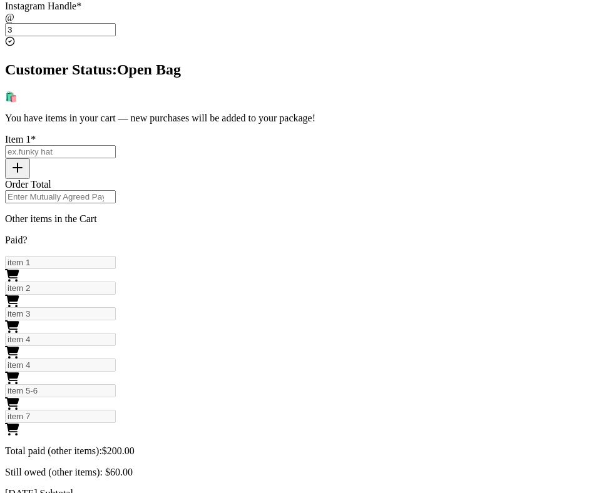
type input "3"
click at [116, 145] on input "[DATE] Subtotal" at bounding box center [60, 151] width 111 height 13
type input "item 8"
click at [116, 190] on input "Order Total" at bounding box center [60, 196] width 111 height 13
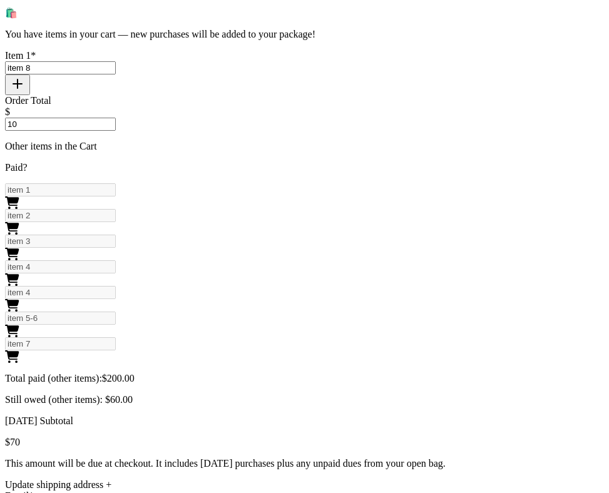
scroll to position [598, 0]
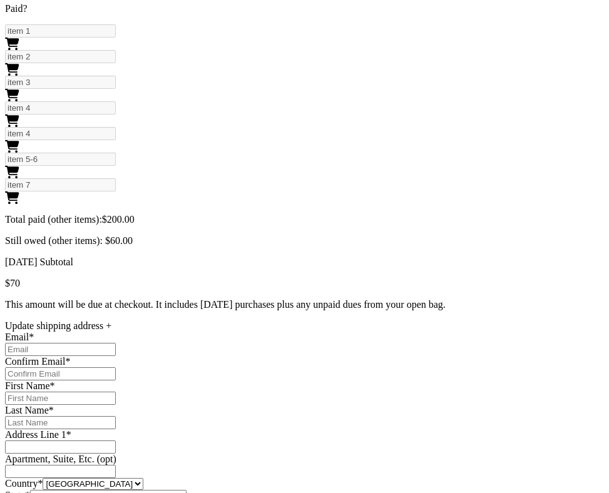
type input "10"
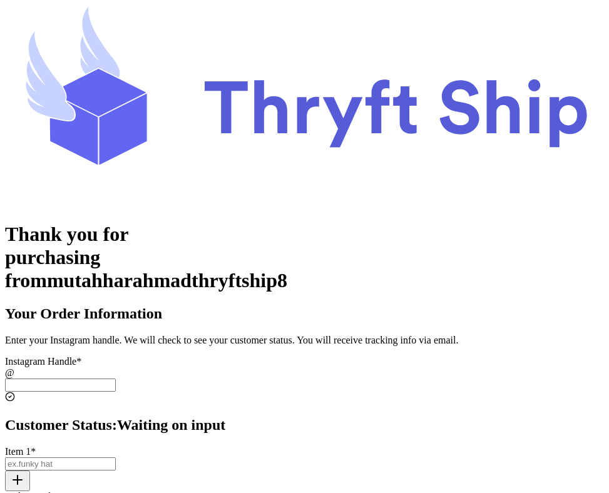
click at [116, 378] on input "[DATE] Subtotal" at bounding box center [60, 384] width 111 height 13
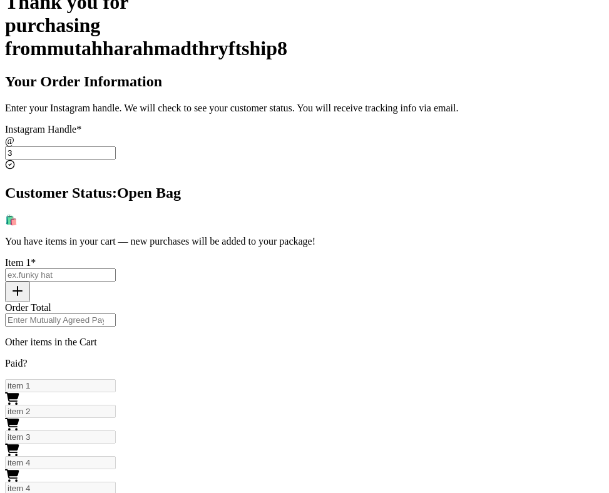
scroll to position [243, 0]
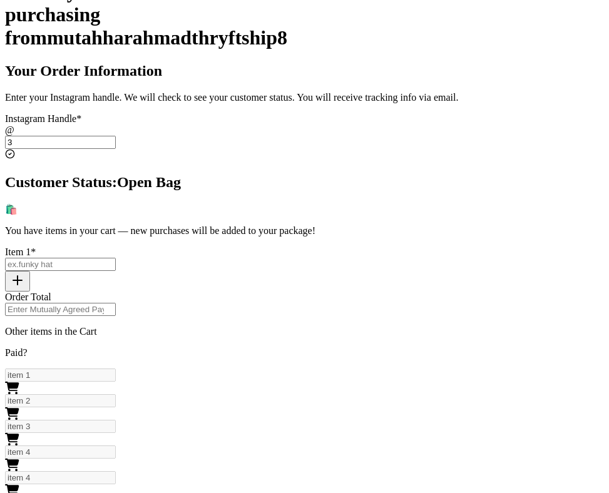
type input "3"
click at [116, 258] on input "[DATE] Subtotal" at bounding box center [60, 264] width 111 height 13
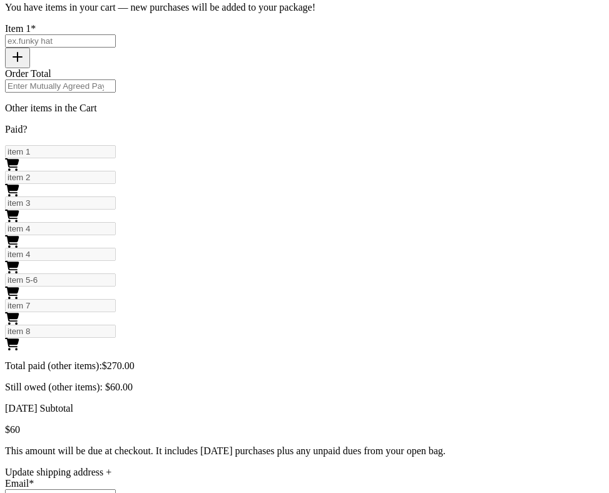
scroll to position [557, 0]
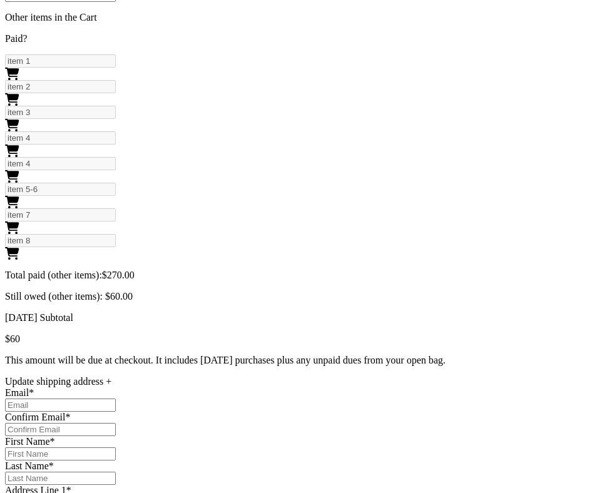
click at [505, 185] on div "Thank you for purchasing from mutahharahmadthryftship8 Your Order Information E…" at bounding box center [304, 148] width 599 height 965
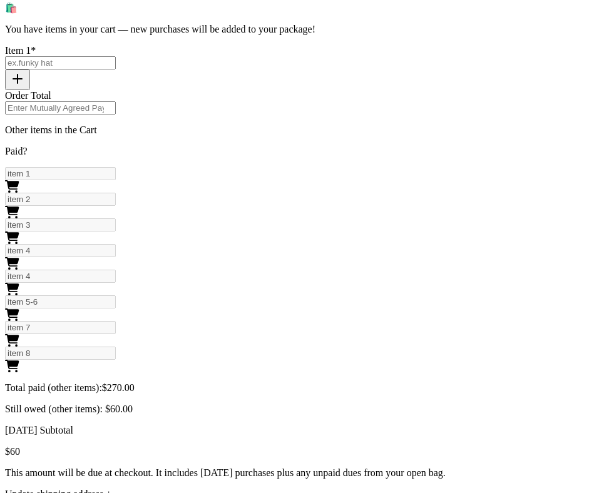
scroll to position [420, 0]
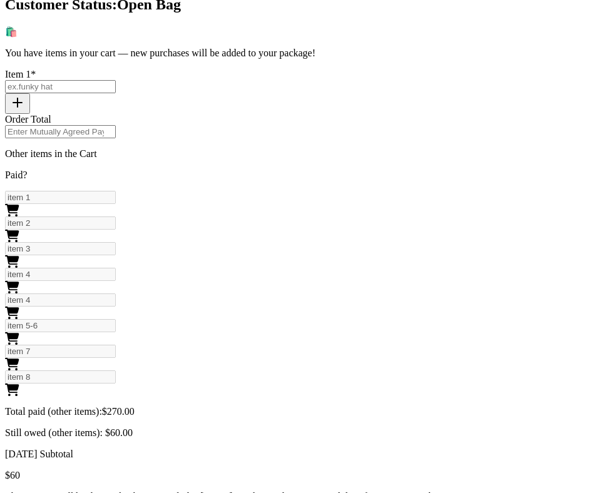
click at [116, 80] on input "[DATE] Subtotal" at bounding box center [60, 86] width 111 height 13
type input "item 9"
click at [116, 125] on input "Order Total" at bounding box center [60, 131] width 111 height 13
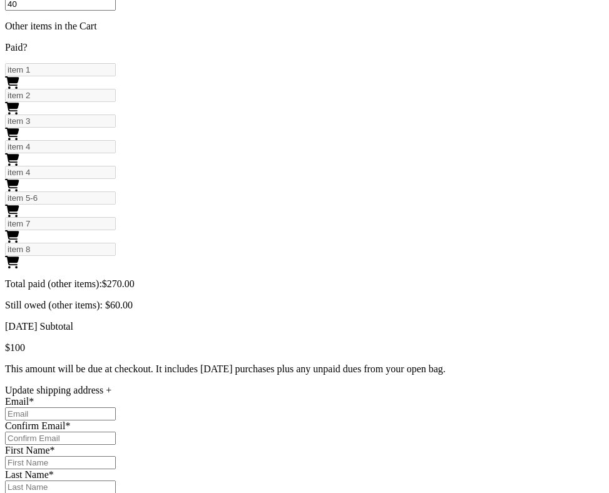
scroll to position [627, 0]
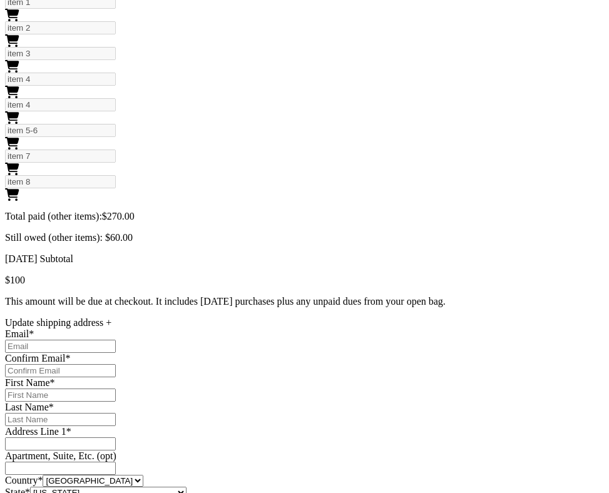
type input "40"
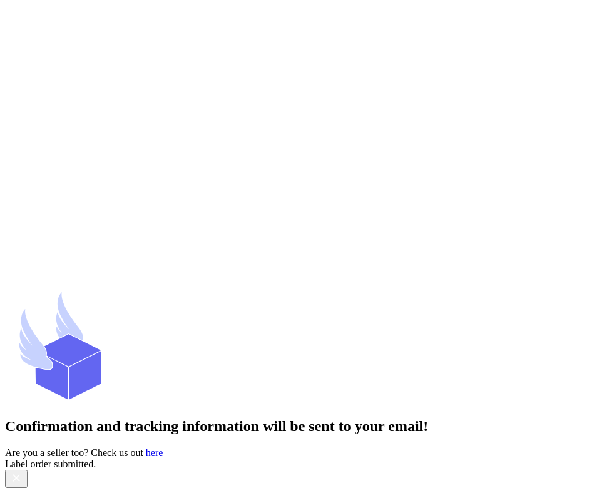
scroll to position [0, 0]
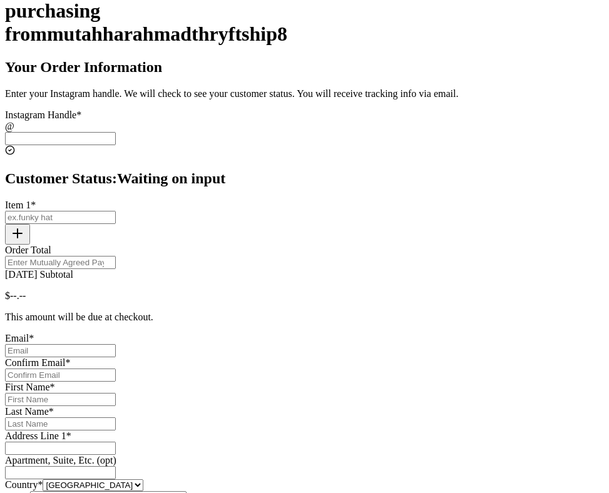
scroll to position [240, 0]
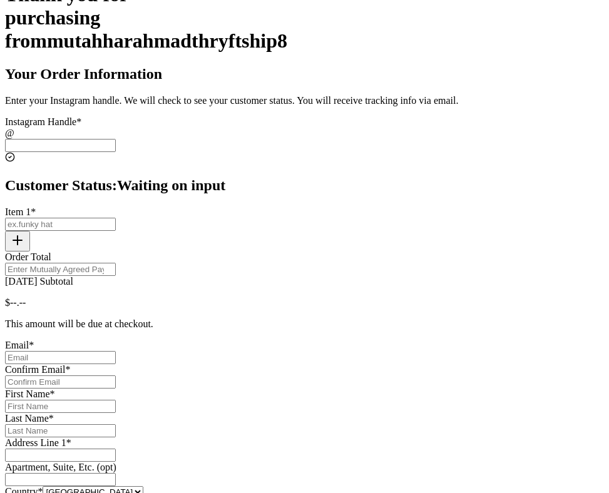
click at [116, 139] on input "[DATE] Subtotal" at bounding box center [60, 145] width 111 height 13
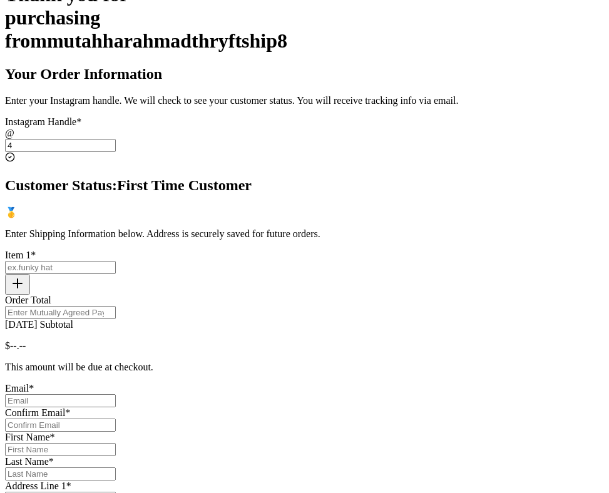
type input "4"
click at [116, 261] on input "[DATE] Subtotal" at bounding box center [60, 267] width 111 height 13
type input "item 1"
click at [25, 276] on icon "button" at bounding box center [17, 283] width 15 height 15
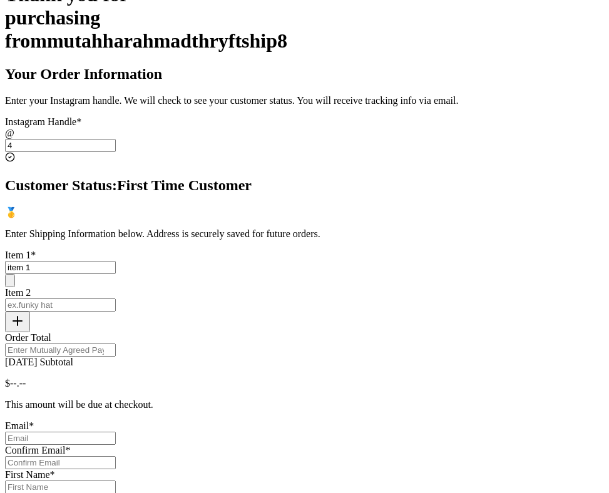
click at [116, 298] on input "[DATE] Subtotal" at bounding box center [60, 304] width 111 height 13
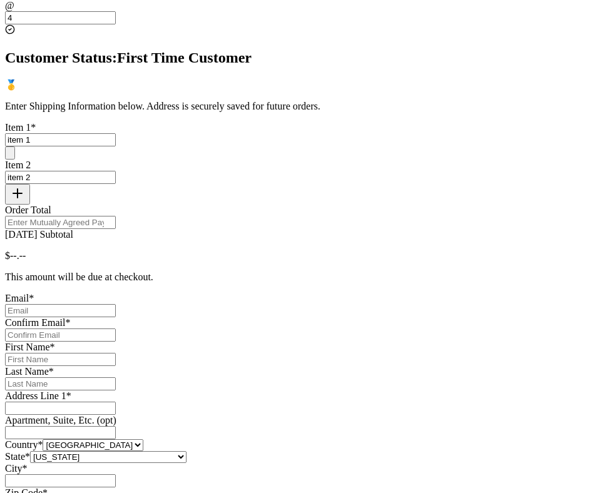
type input "item 2"
click at [333, 224] on div "Order Total" at bounding box center [304, 217] width 599 height 24
click at [116, 216] on input "Order Total" at bounding box center [60, 222] width 111 height 13
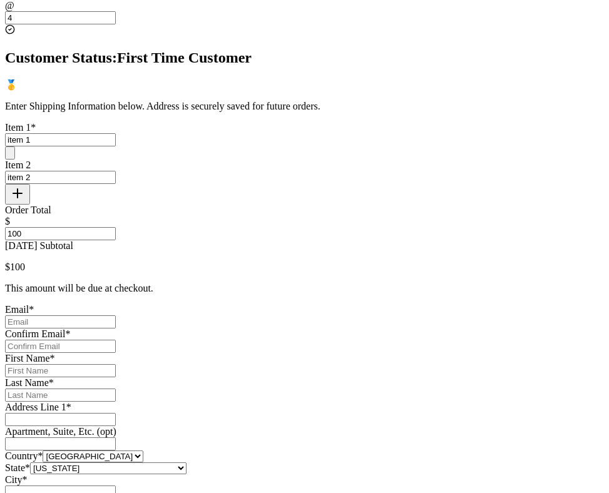
type input "100"
click at [116, 328] on input "[DATE] Subtotal" at bounding box center [60, 321] width 111 height 13
type input "[EMAIL_ADDRESS][DOMAIN_NAME]"
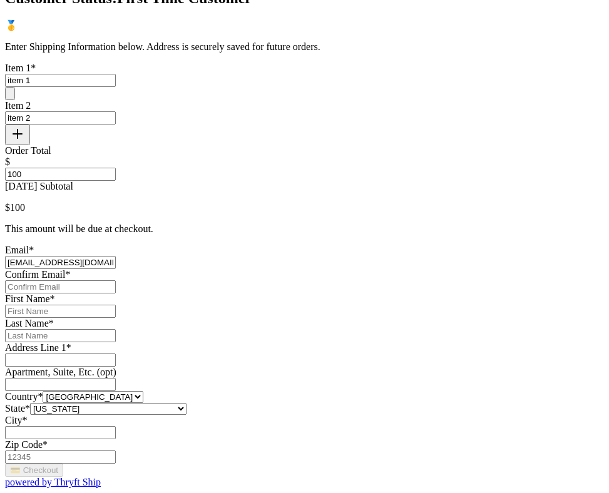
scroll to position [549, 0]
click at [116, 280] on input "[DATE] Subtotal" at bounding box center [60, 286] width 111 height 13
type input "[EMAIL_ADDRESS][DOMAIN_NAME]"
click at [294, 293] on div "First Name *" at bounding box center [304, 305] width 599 height 24
click at [116, 305] on input "[DATE] Subtotal" at bounding box center [60, 311] width 111 height 13
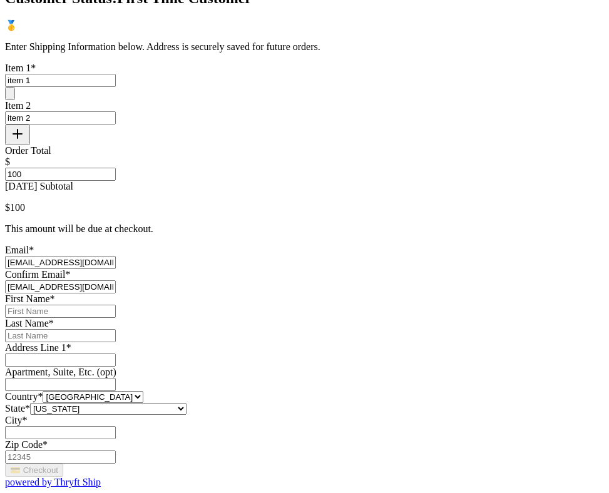
type input "Mutahhar"
click at [116, 329] on input "[DATE] Subtotal" at bounding box center [60, 335] width 111 height 13
type input "[PERSON_NAME]"
click at [116, 353] on input "Today's Subtotal" at bounding box center [60, 359] width 111 height 13
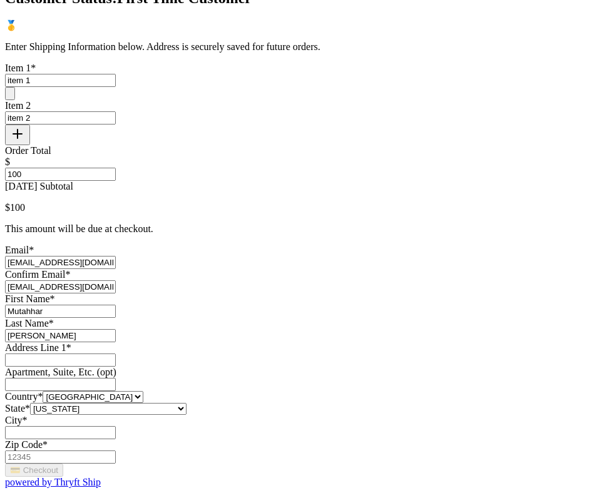
type input "1234 South Temple Street"
click at [116, 426] on input "[DATE] Subtotal" at bounding box center [60, 432] width 111 height 13
type input "Salt Lake City"
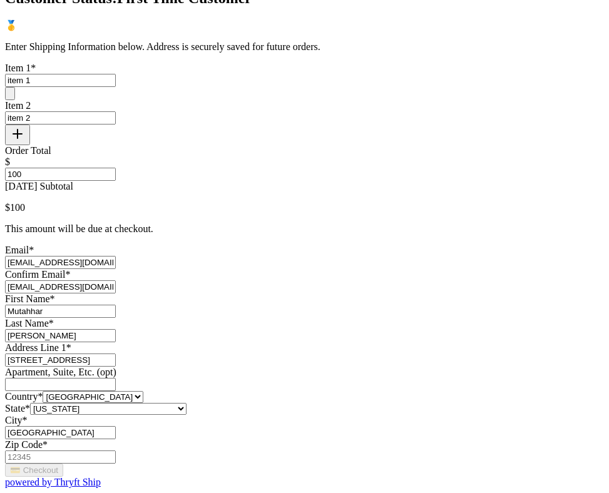
click at [116, 450] on input "Zip Code *" at bounding box center [60, 456] width 111 height 13
type input "84116"
click at [326, 464] on div "💳 Checkout powered by Thryft Ship" at bounding box center [304, 476] width 599 height 24
click at [63, 464] on button "💳 Checkout" at bounding box center [34, 470] width 58 height 13
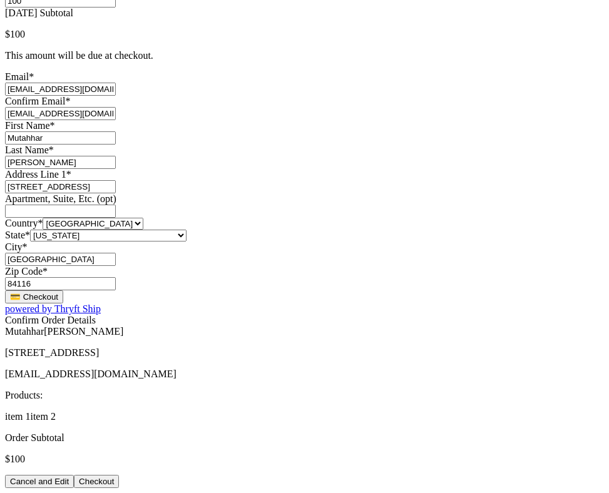
click at [119, 475] on button "Checkout" at bounding box center [96, 481] width 45 height 13
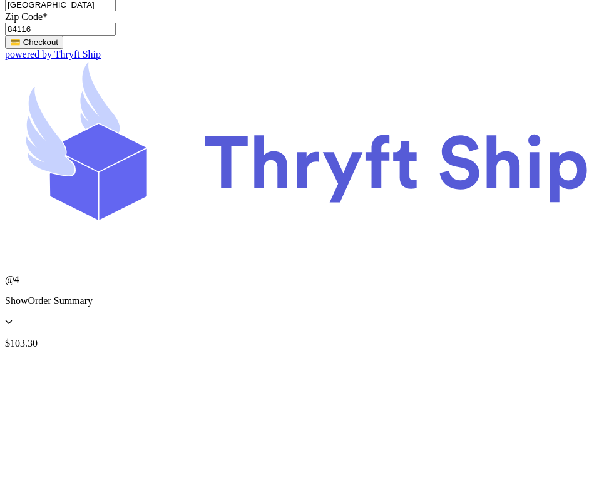
scroll to position [0, 0]
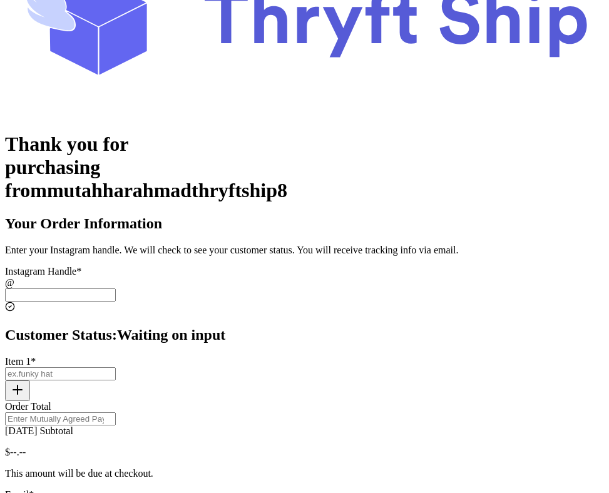
scroll to position [97, 0]
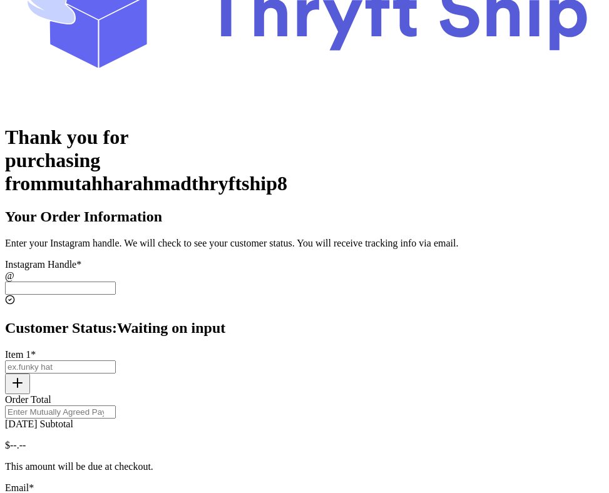
click at [116, 282] on input "[DATE] Subtotal" at bounding box center [60, 288] width 111 height 13
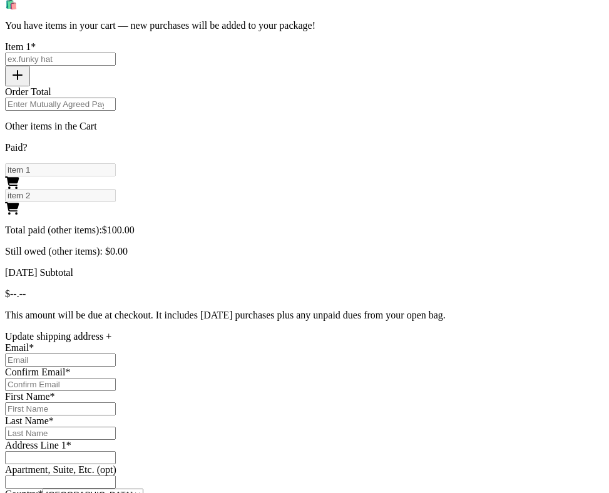
scroll to position [454, 0]
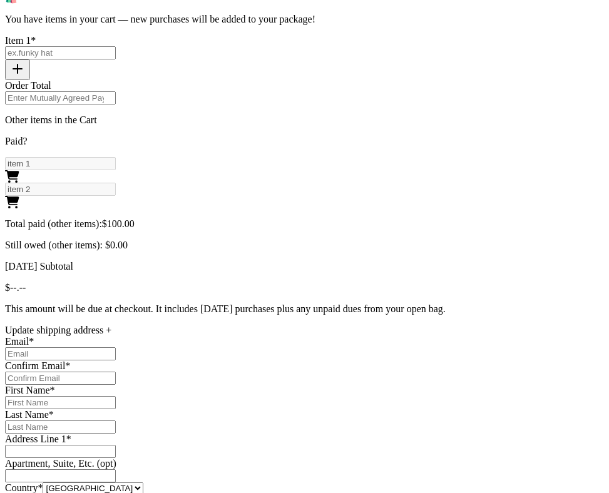
type input "4"
click at [116, 46] on input "[DATE] Subtotal" at bounding box center [60, 52] width 111 height 13
type input "item 3"
click at [426, 35] on div "Item 1 * item 3" at bounding box center [304, 57] width 599 height 45
click at [25, 61] on icon "button" at bounding box center [17, 68] width 15 height 15
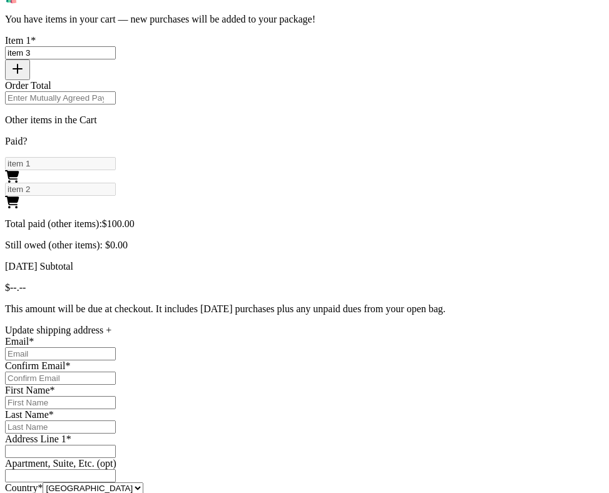
scroll to position [455, 0]
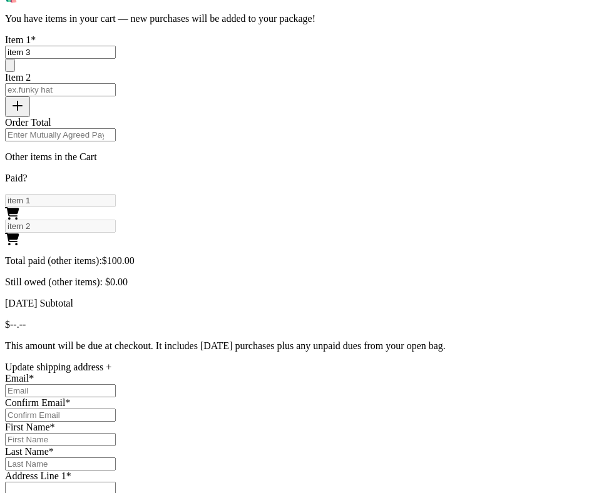
click at [116, 83] on input "[DATE] Subtotal" at bounding box center [60, 89] width 111 height 13
type input "item 4"
click at [116, 128] on input "Order Total" at bounding box center [60, 134] width 111 height 13
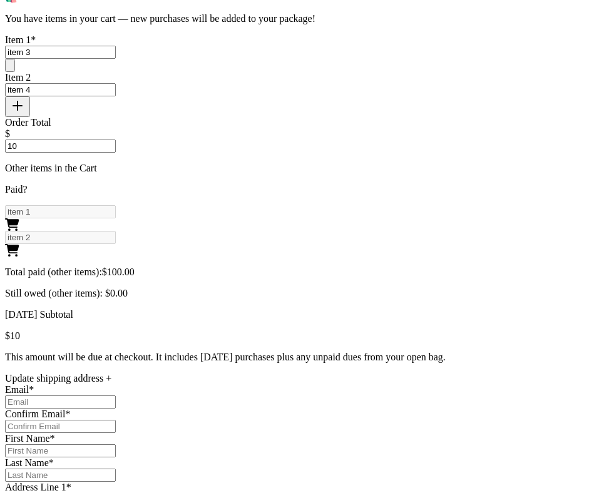
type input "1"
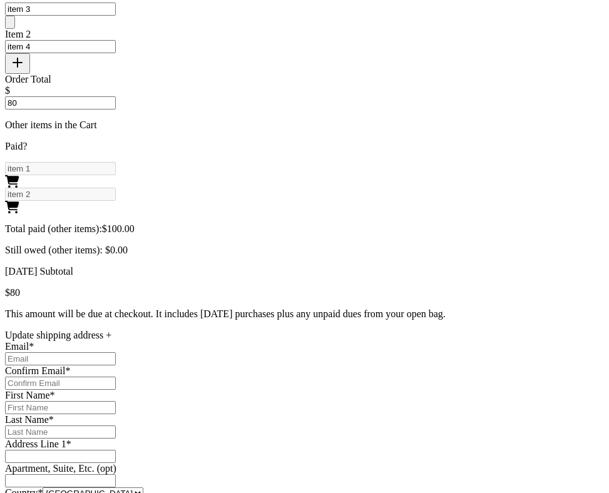
type input "80"
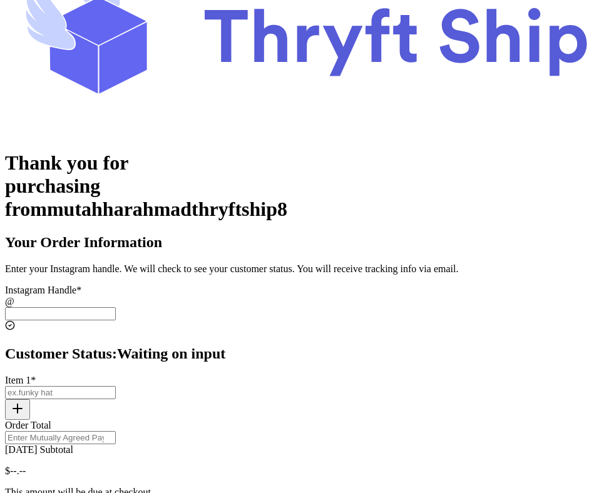
scroll to position [154, 0]
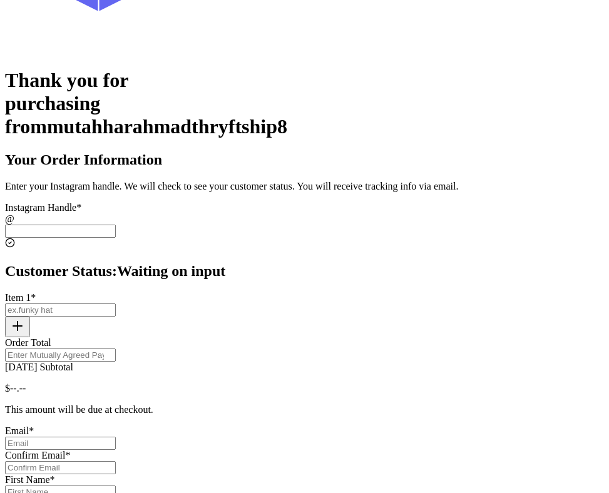
click at [116, 225] on input "[DATE] Subtotal" at bounding box center [60, 231] width 111 height 13
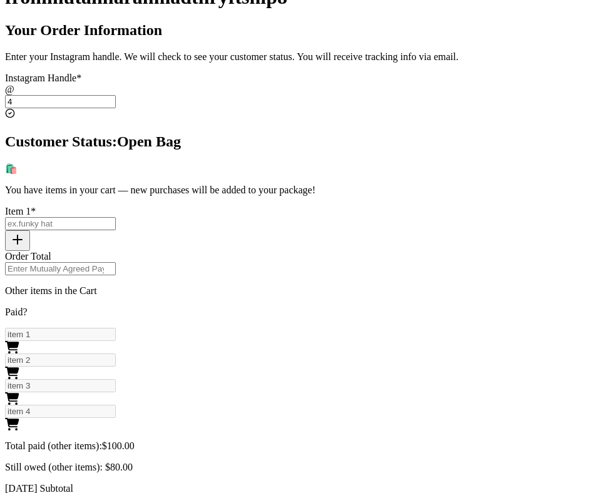
scroll to position [285, 0]
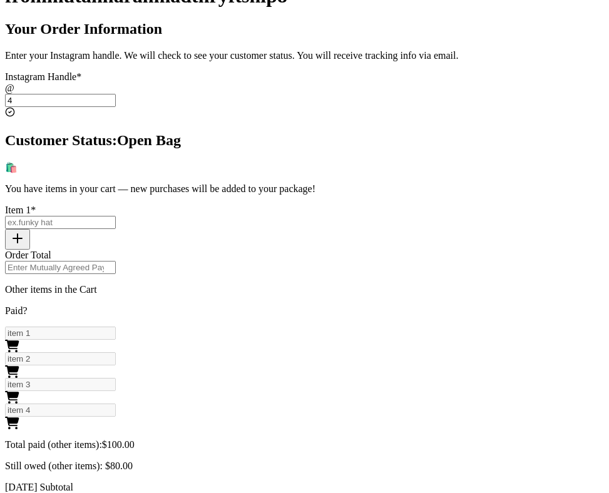
type input "4"
click at [116, 216] on input "[DATE] Subtotal" at bounding box center [60, 222] width 111 height 13
type input "item 5"
click at [116, 261] on input "Order Total" at bounding box center [60, 267] width 111 height 13
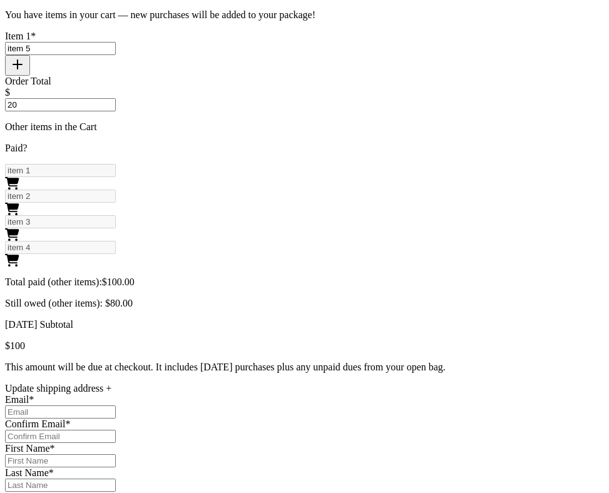
scroll to position [512, 0]
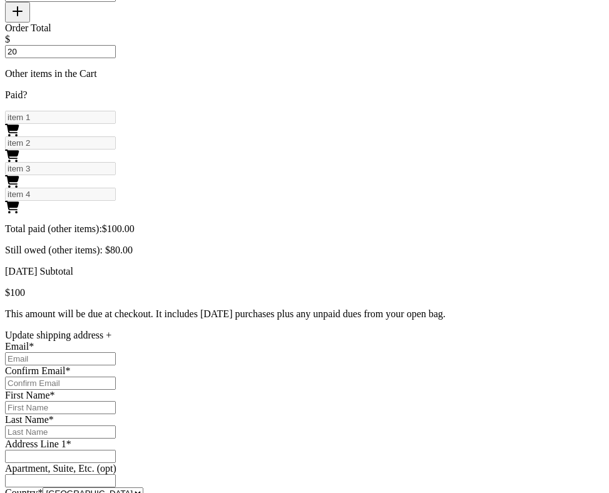
type input "20"
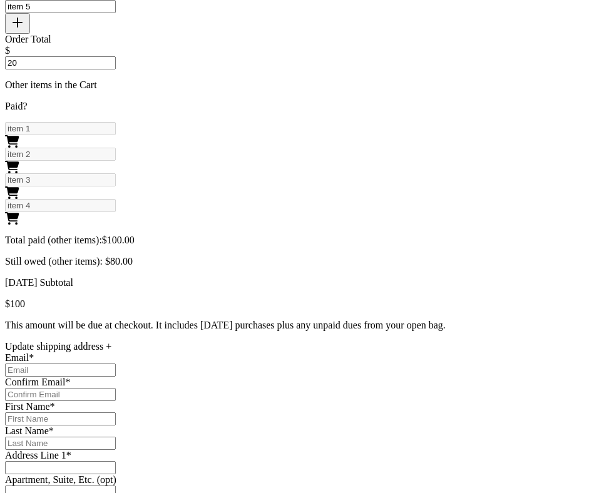
scroll to position [429, 0]
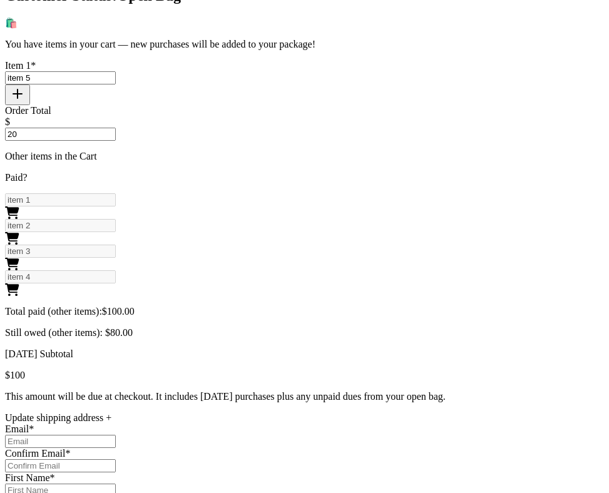
click at [116, 71] on input "item 5" at bounding box center [60, 77] width 111 height 13
click at [116, 128] on input "20" at bounding box center [60, 134] width 111 height 13
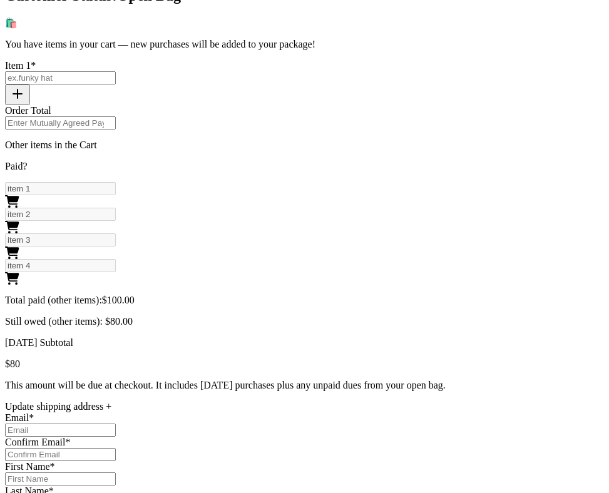
scroll to position [419, 0]
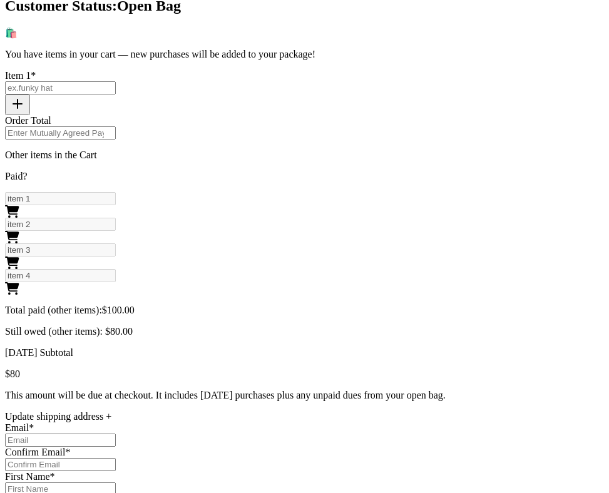
click at [284, 163] on div "Other items in the Cart Paid? item 1 item 2 item 3 item 4 Total paid (other ite…" at bounding box center [304, 244] width 599 height 188
click at [268, 158] on p "Other items in the Cart" at bounding box center [304, 155] width 599 height 11
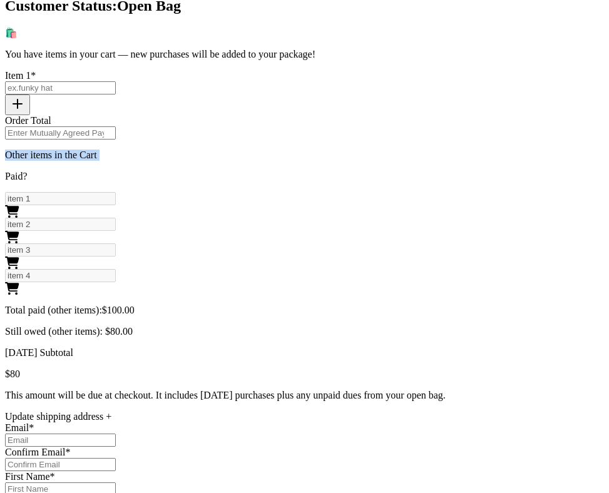
click at [268, 158] on p "Other items in the Cart" at bounding box center [304, 155] width 599 height 11
click at [116, 126] on input "Order Total" at bounding box center [60, 132] width 111 height 13
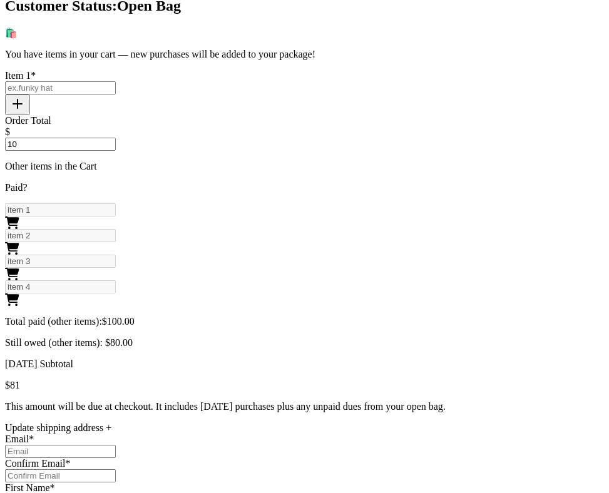
type input "100"
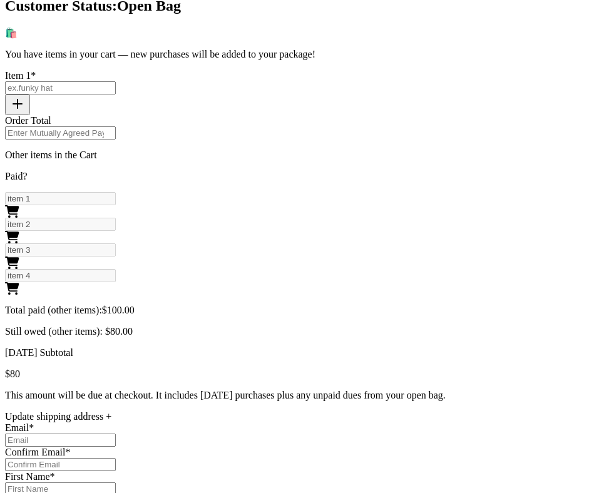
scroll to position [0, 0]
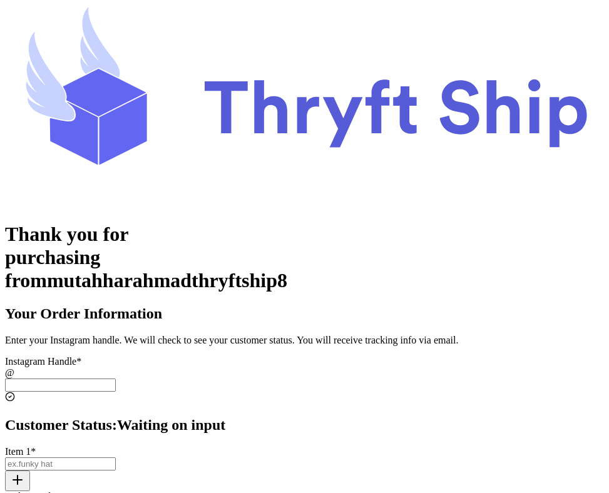
click at [116, 378] on input "[DATE] Subtotal" at bounding box center [60, 384] width 111 height 13
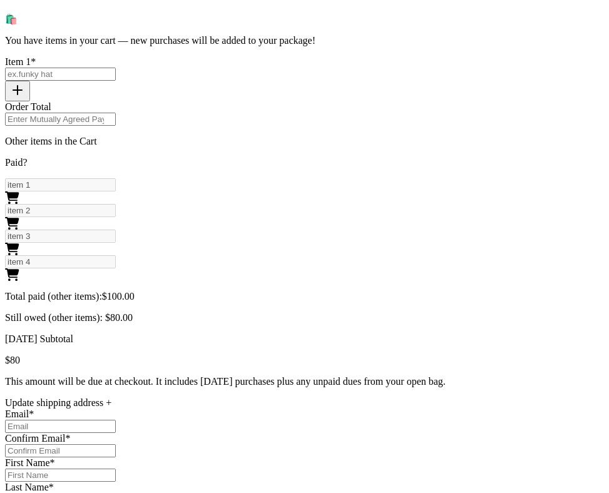
scroll to position [434, 0]
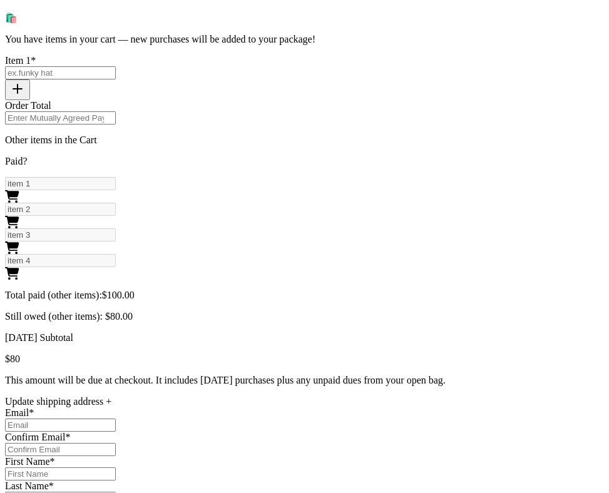
type input "4"
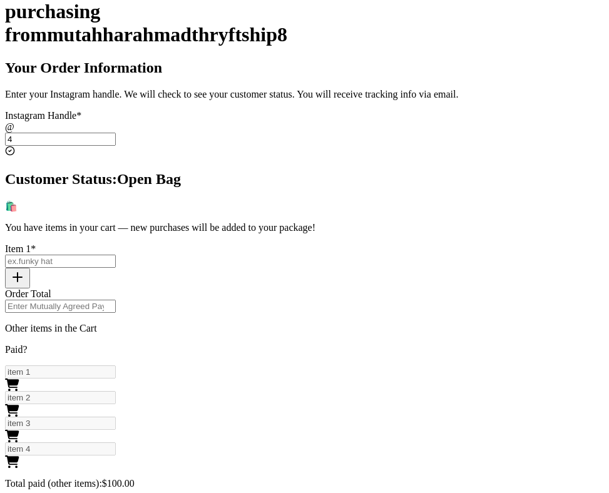
scroll to position [512, 0]
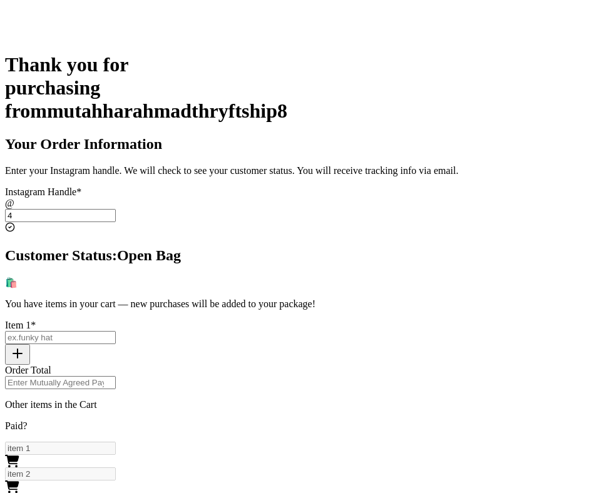
scroll to position [128, 0]
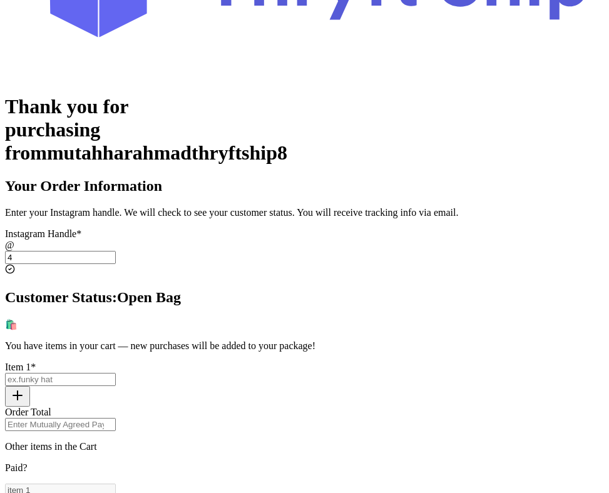
click at [116, 251] on input "4" at bounding box center [60, 257] width 111 height 13
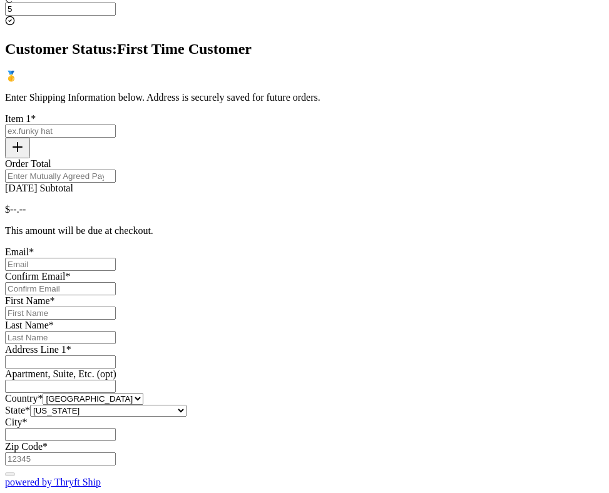
scroll to position [472, 0]
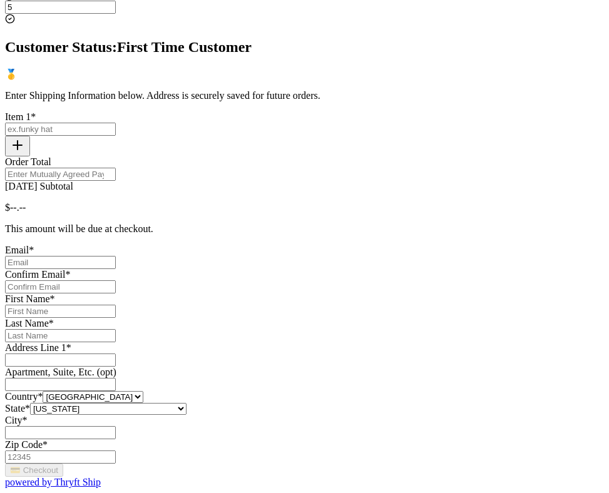
type input "5"
click at [116, 256] on input "[DATE] Subtotal" at bounding box center [60, 262] width 111 height 13
type input "[EMAIL_ADDRESS][DOMAIN_NAME]"
click at [116, 280] on input "[DATE] Subtotal" at bounding box center [60, 286] width 111 height 13
type input "[EMAIL_ADDRESS][DOMAIN_NAME]"
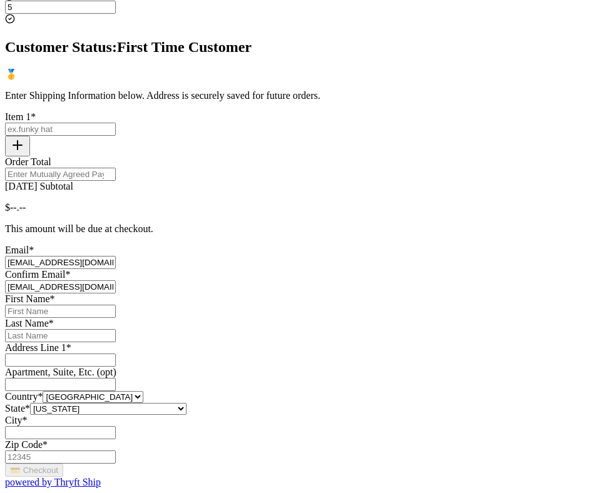
click at [116, 305] on input "[DATE] Subtotal" at bounding box center [60, 311] width 111 height 13
type input "Mutahhar"
click at [317, 370] on div "Email * mutahhar.ahmad+2@thryftship.com Confirm Email * mutahhar.ahmad+2@thryft…" at bounding box center [304, 354] width 599 height 219
click at [116, 342] on input "[DATE] Subtotal" at bounding box center [60, 335] width 111 height 13
type input "[PERSON_NAME]"
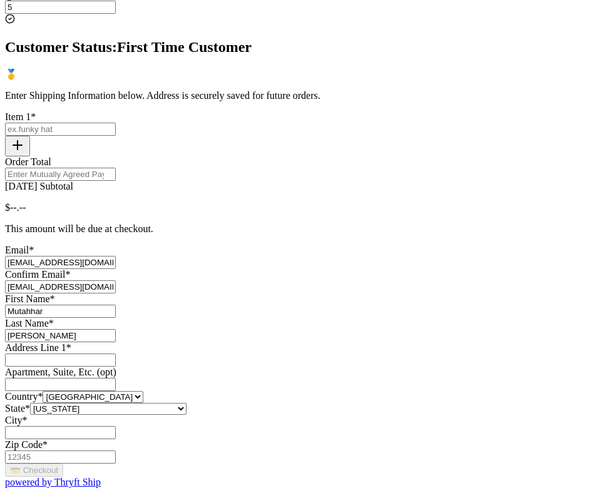
scroll to position [654, 0]
click at [116, 353] on input "[DATE] Subtotal" at bounding box center [60, 359] width 111 height 13
type input "[STREET_ADDRESS]"
click at [186, 403] on select "Alabama Alaska Arizona Arkansas California Colorado Connecticut Delaware Distri…" at bounding box center [108, 409] width 156 height 12
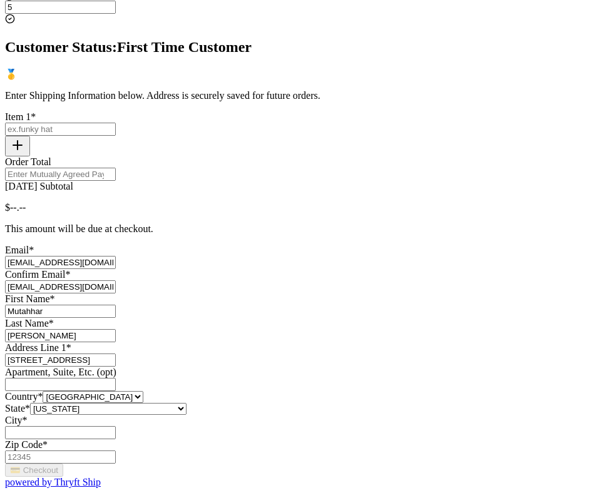
click at [116, 426] on input "[DATE] Subtotal" at bounding box center [60, 432] width 111 height 13
type input "[GEOGRAPHIC_DATA]"
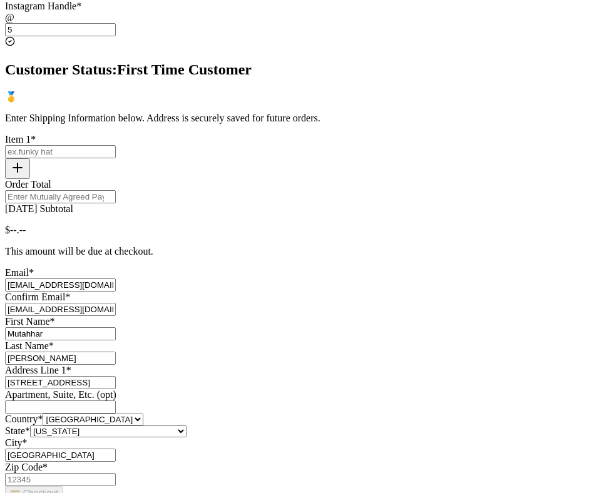
scroll to position [320, 0]
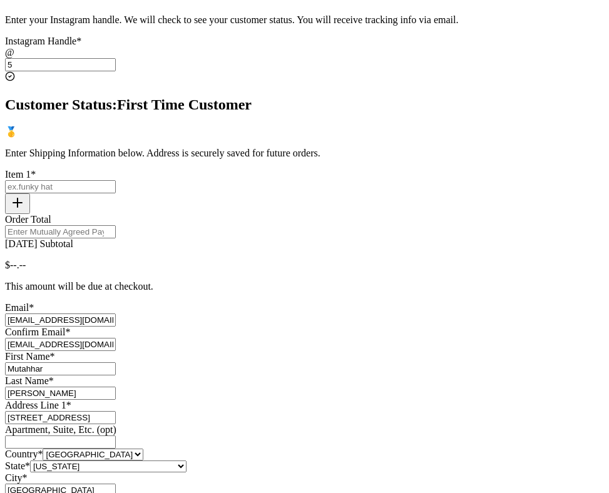
click at [116, 225] on input "Order Total" at bounding box center [60, 231] width 111 height 13
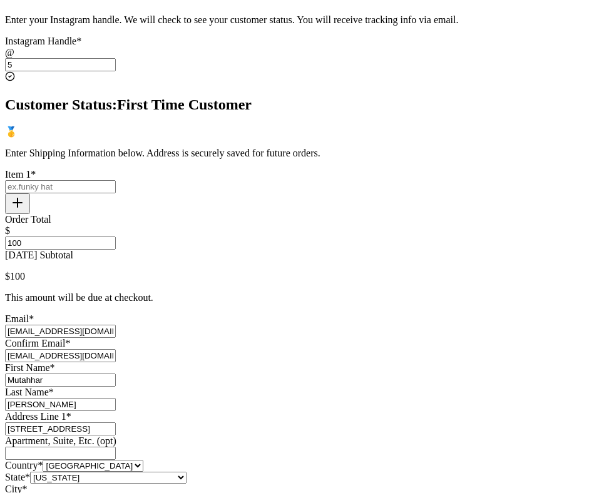
type input "100"
click at [116, 180] on input "[DATE] Subtotal" at bounding box center [60, 186] width 111 height 13
type input "1"
click at [512, 251] on div "Thank you for purchasing from mutahharahmadthryftship8 Your Order Information E…" at bounding box center [304, 229] width 599 height 654
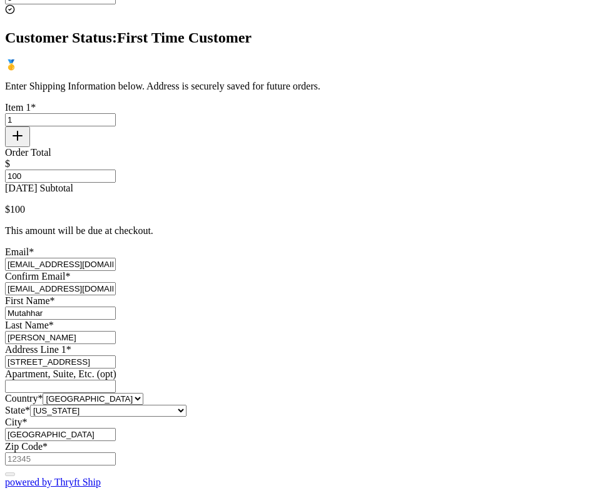
scroll to position [811, 0]
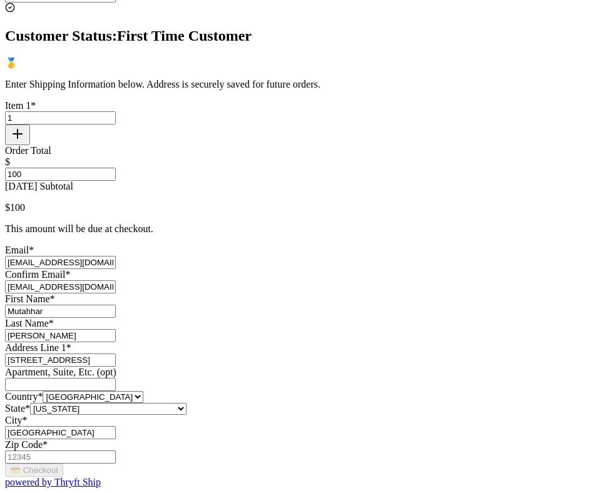
click at [116, 450] on input "Zip Code *" at bounding box center [60, 456] width 111 height 13
type input "84116"
click at [477, 323] on div "Thank you for purchasing from mutahharahmadthryftship8 Your Order Information E…" at bounding box center [304, 161] width 599 height 654
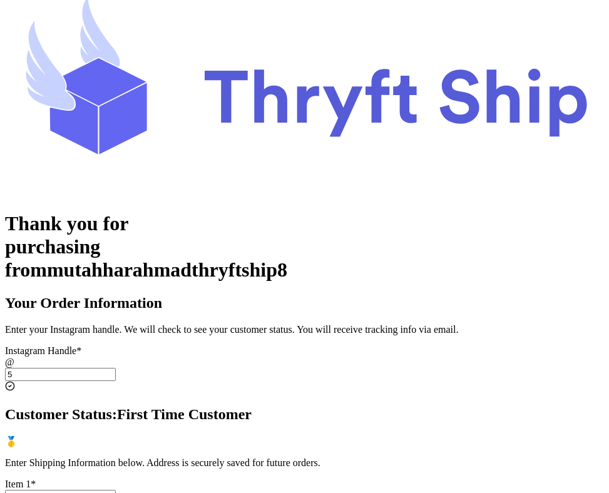
scroll to position [0, 0]
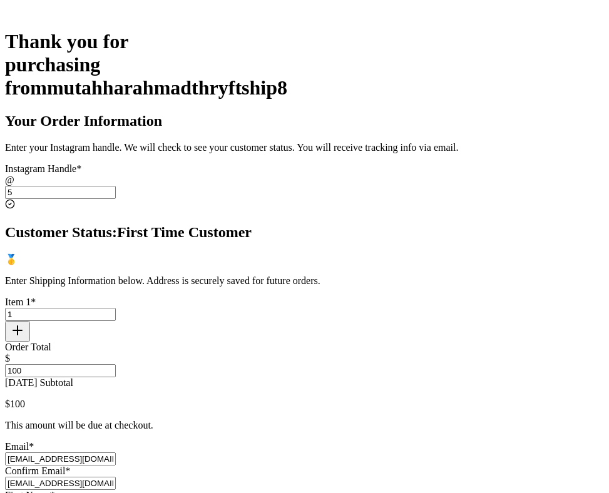
scroll to position [200, 0]
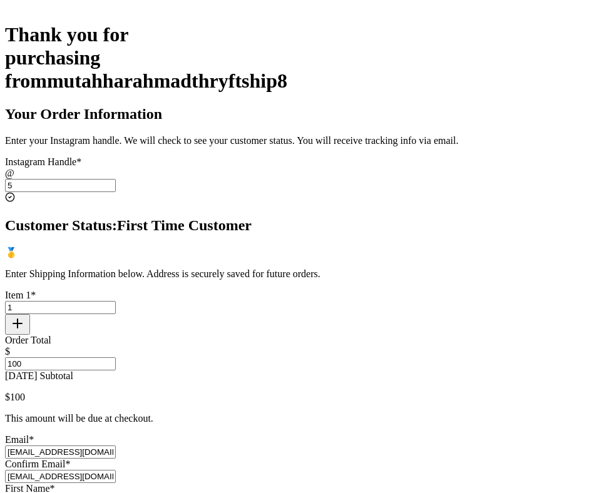
click at [116, 179] on input "5" at bounding box center [60, 185] width 111 height 13
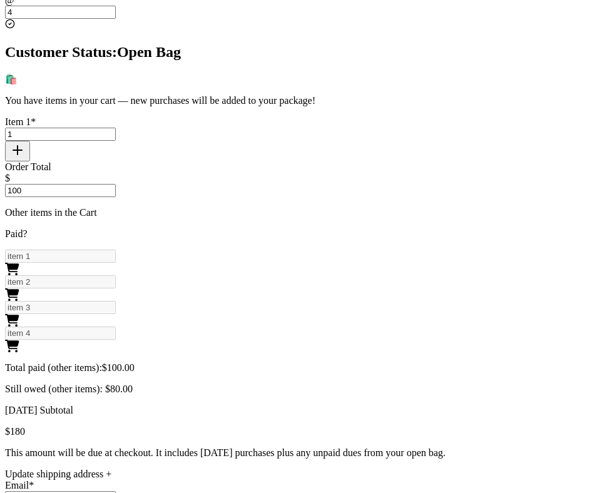
scroll to position [512, 0]
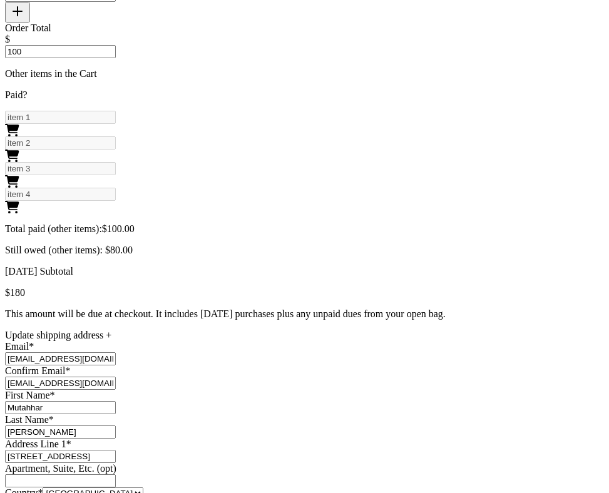
type input "4"
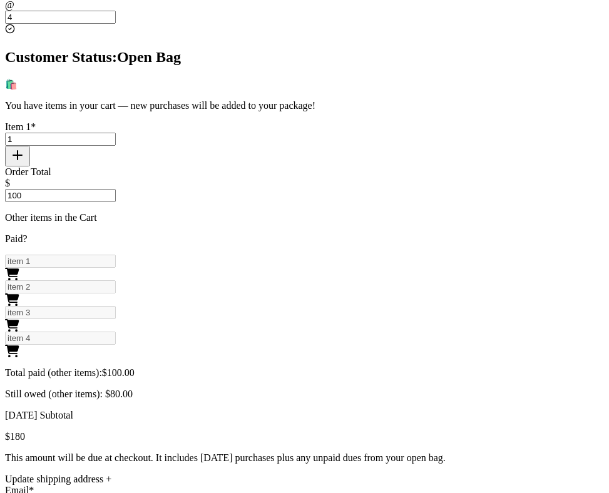
scroll to position [366, 0]
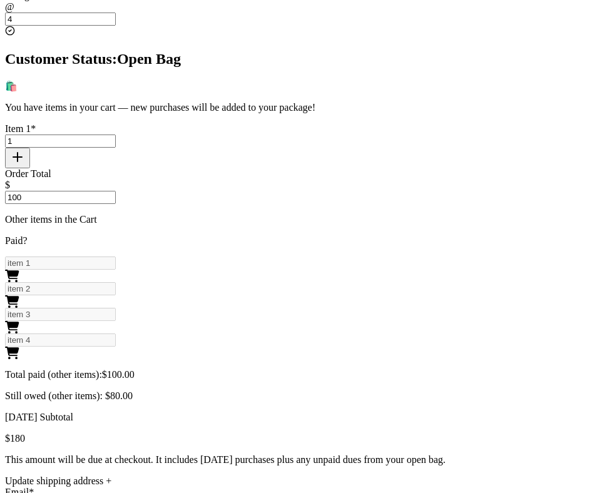
click at [116, 135] on input "1" at bounding box center [60, 141] width 111 height 13
type input "5"
type input "1"
click at [116, 191] on input "100" at bounding box center [60, 197] width 111 height 13
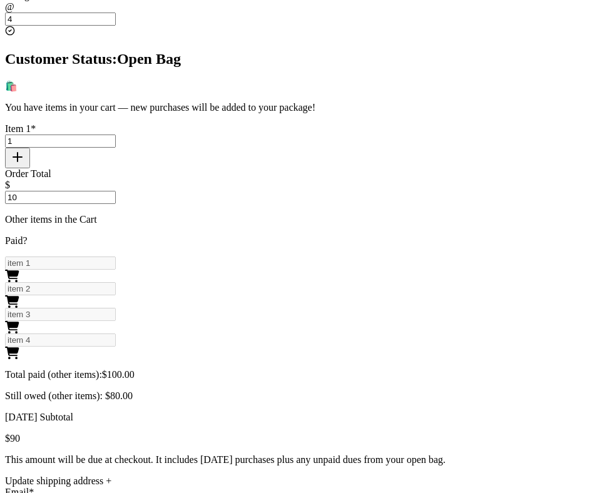
type input "1"
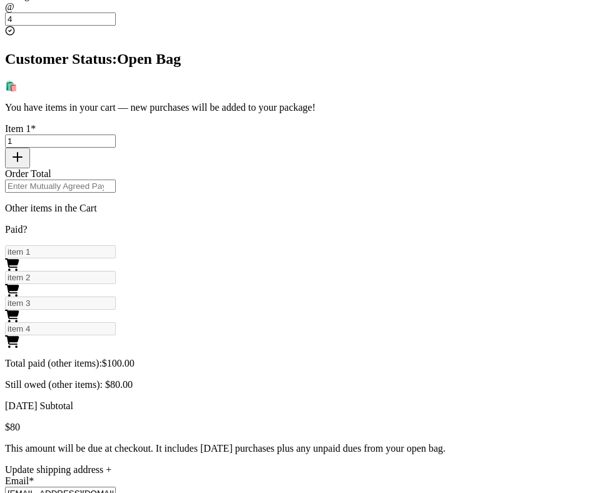
click at [116, 135] on input "1" at bounding box center [60, 141] width 111 height 13
click at [513, 92] on div "Thank you for purchasing from mutahharahmadthryftship8 Your Order Information E…" at bounding box center [304, 288] width 599 height 862
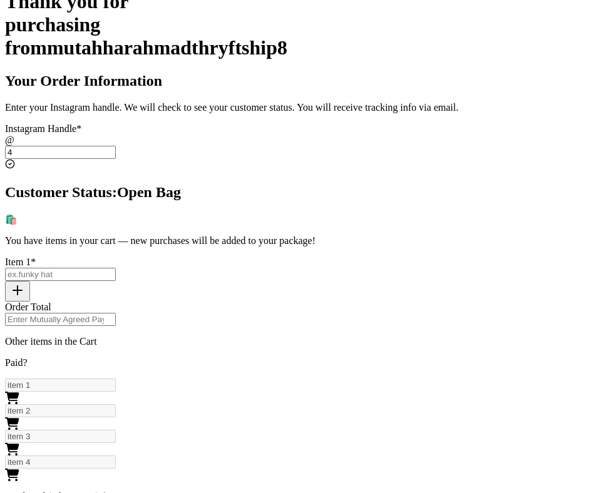
scroll to position [212, 0]
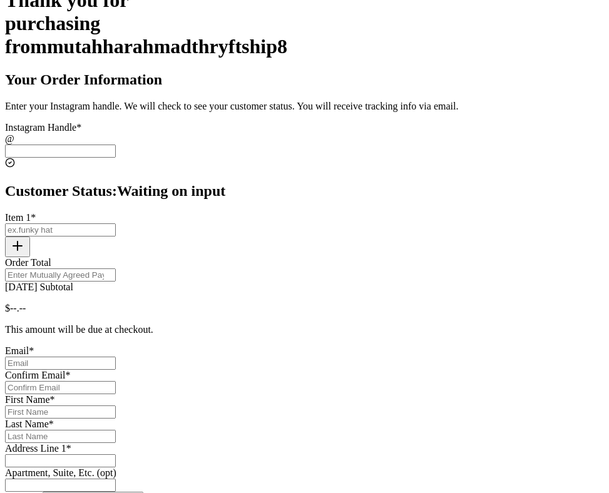
scroll to position [246, 0]
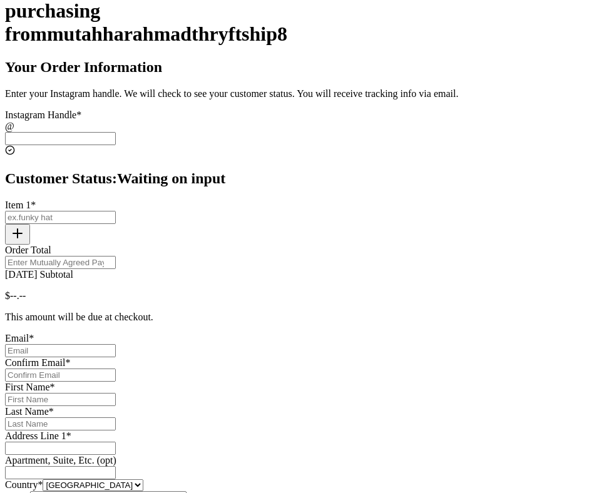
click at [116, 132] on input "[DATE] Subtotal" at bounding box center [60, 138] width 111 height 13
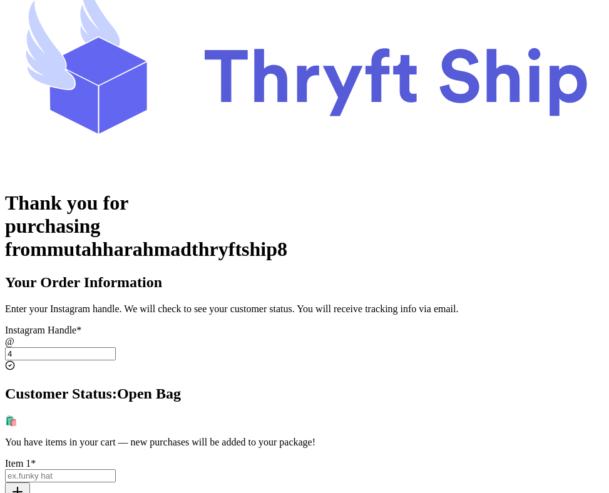
scroll to position [0, 0]
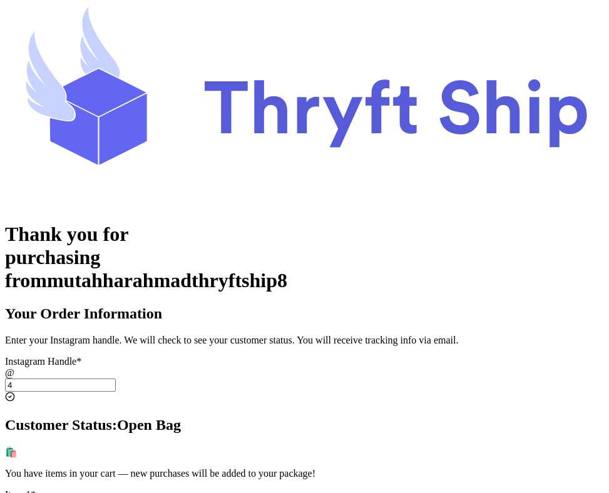
type input "4"
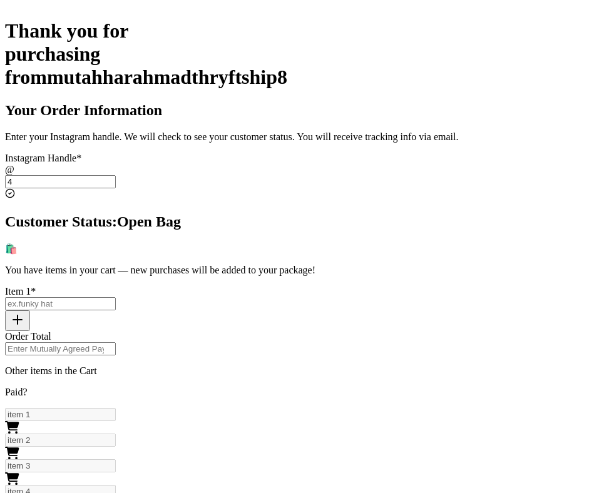
scroll to position [198, 0]
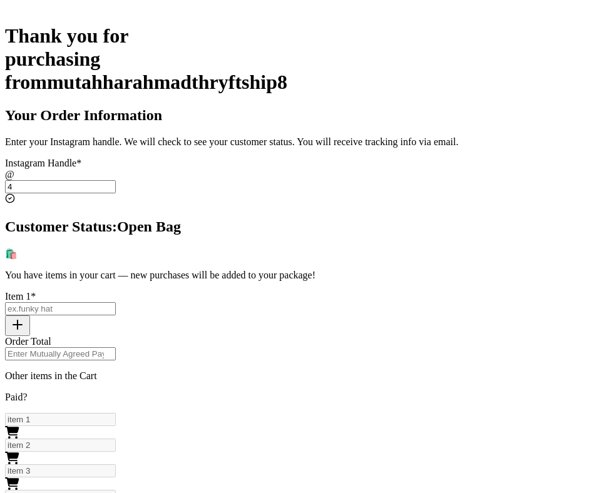
click at [116, 180] on input "4" at bounding box center [60, 186] width 111 height 13
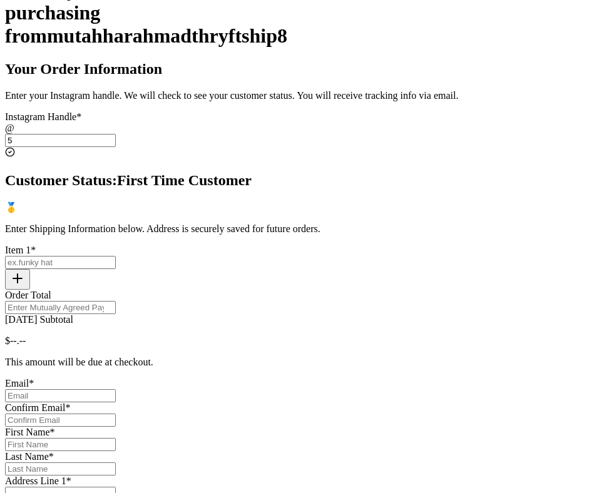
scroll to position [200, 0]
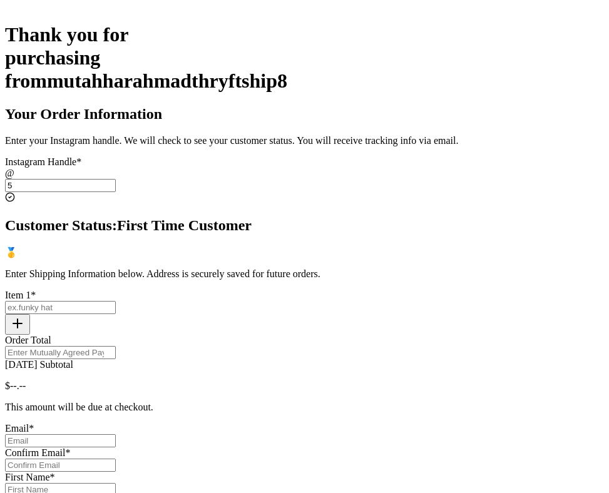
type input "5"
click at [116, 301] on input "[DATE] Subtotal" at bounding box center [60, 307] width 111 height 13
type input "test"
click at [116, 346] on input "Order Total" at bounding box center [60, 352] width 111 height 13
click at [116, 301] on input "test" at bounding box center [60, 307] width 111 height 13
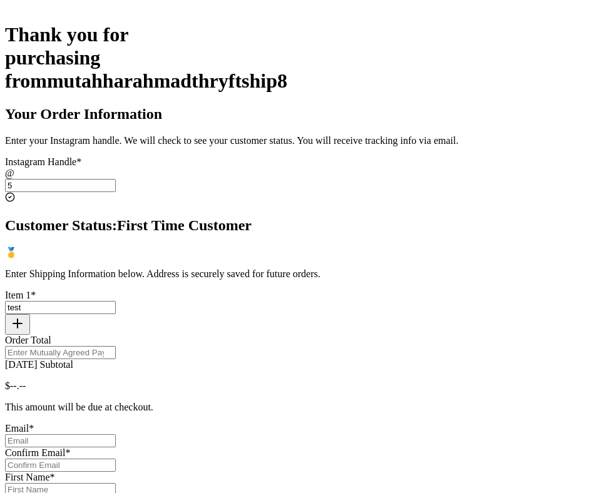
click at [116, 301] on input "test" at bounding box center [60, 307] width 111 height 13
click at [482, 289] on div "Thank you for purchasing from mutahharahmadthryftship8 Your Order Information E…" at bounding box center [304, 344] width 599 height 643
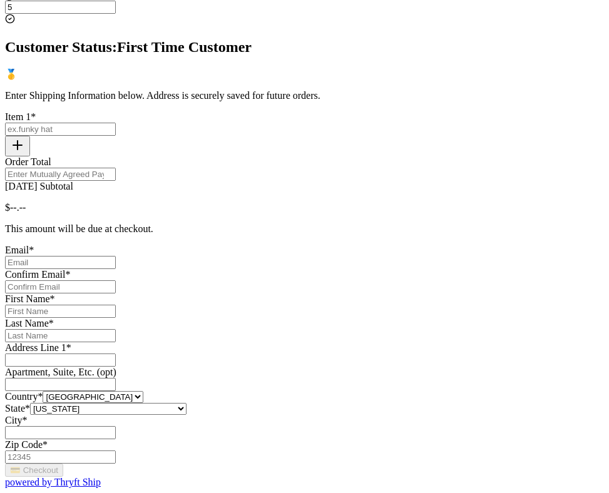
scroll to position [474, 0]
click at [116, 256] on input "[DATE] Subtotal" at bounding box center [60, 262] width 111 height 13
type input "[EMAIL_ADDRESS][DOMAIN_NAME]"
click at [116, 280] on input "[DATE] Subtotal" at bounding box center [60, 286] width 111 height 13
type input "[EMAIL_ADDRESS][DOMAIN_NAME]"
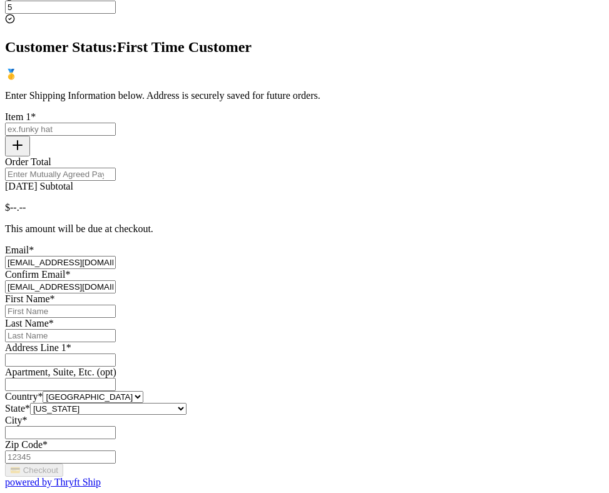
click at [116, 305] on input "[DATE] Subtotal" at bounding box center [60, 311] width 111 height 13
type input "Mutahhar"
click at [116, 342] on input "[DATE] Subtotal" at bounding box center [60, 335] width 111 height 13
type input "[PERSON_NAME]"
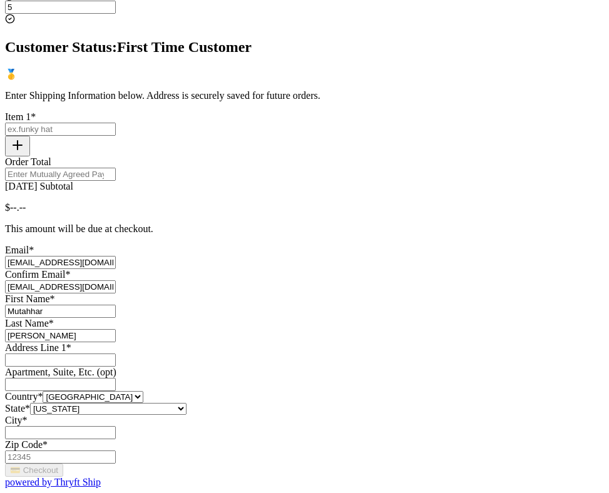
click at [116, 353] on input "[DATE] Subtotal" at bounding box center [60, 359] width 111 height 13
type input "[STREET_ADDRESS]"
click at [116, 426] on input "[DATE] Subtotal" at bounding box center [60, 432] width 111 height 13
type input "[GEOGRAPHIC_DATA]"
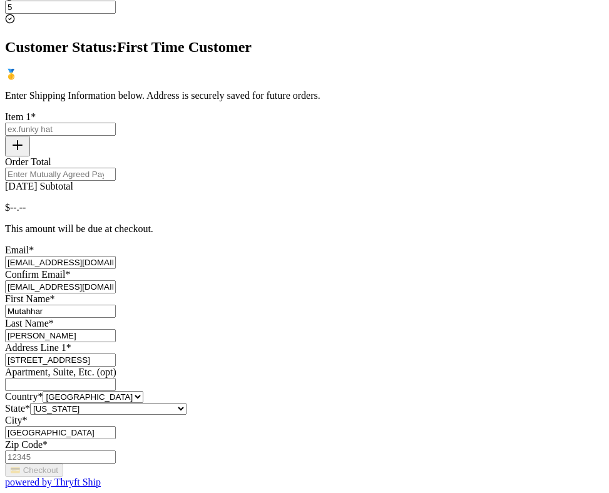
click at [116, 450] on input "Zip Code *" at bounding box center [60, 456] width 111 height 13
type input "84116"
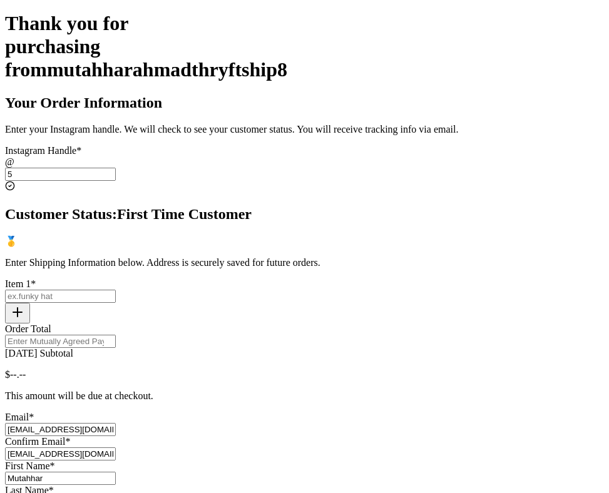
scroll to position [185, 0]
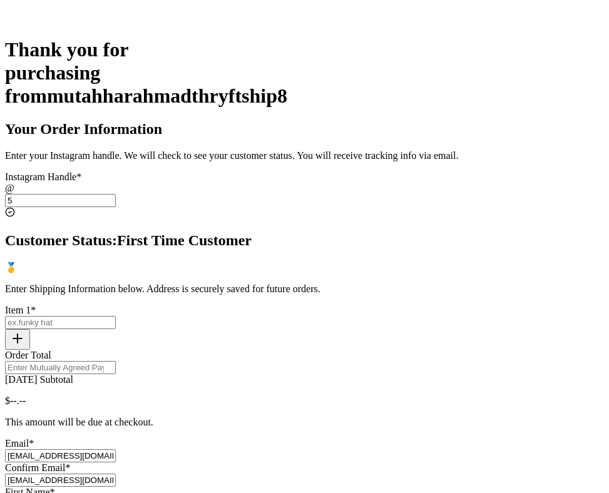
click at [116, 316] on input "[DATE] Subtotal" at bounding box center [60, 322] width 111 height 13
type input "1"
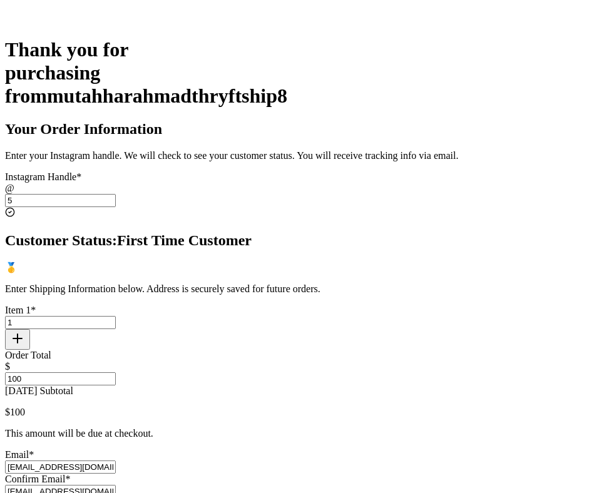
type input "100"
click at [25, 331] on icon "button" at bounding box center [17, 338] width 15 height 15
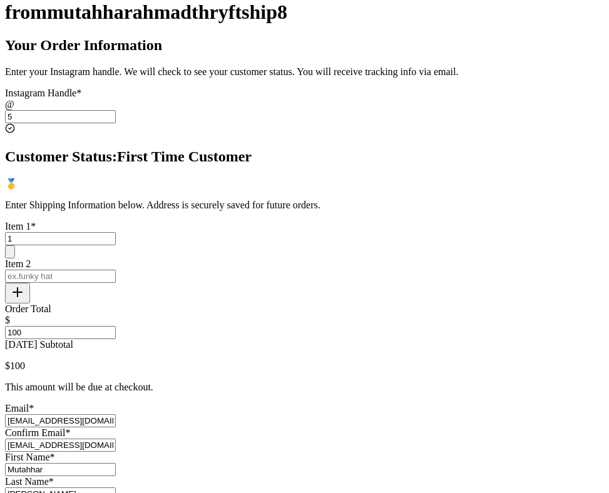
scroll to position [276, 0]
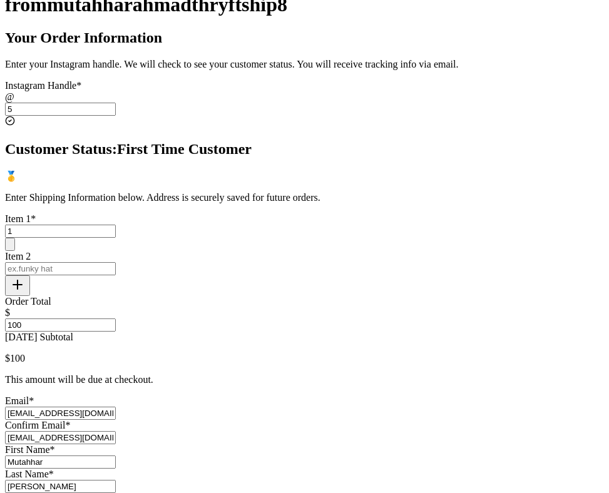
click at [454, 284] on div "Thank you for purchasing from mutahharahmadthryftship8 Your Order Information E…" at bounding box center [304, 293] width 599 height 692
click at [116, 262] on input "[DATE] Subtotal" at bounding box center [60, 268] width 111 height 13
click at [441, 269] on div "Your Order Information Enter your Instagram handle. We will check to see your c…" at bounding box center [304, 333] width 599 height 609
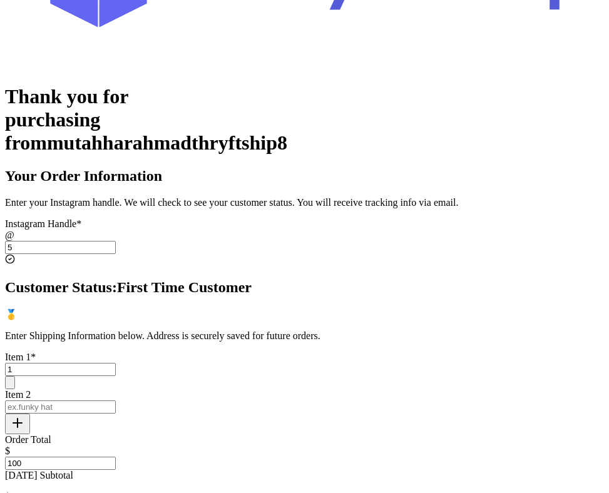
scroll to position [0, 0]
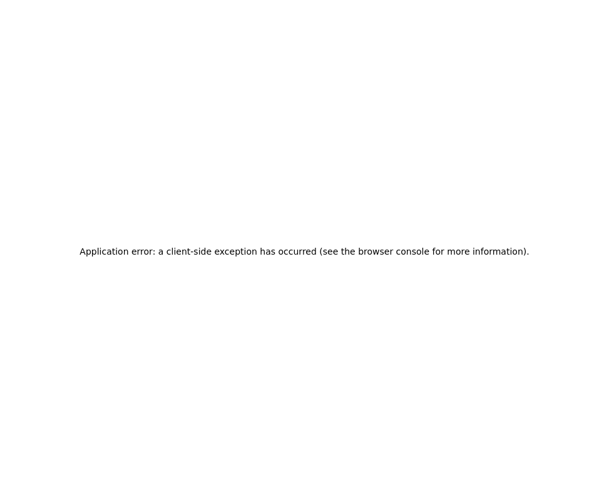
click at [475, 198] on div "Application error: a client-side exception has occurred (see the browser consol…" at bounding box center [304, 251] width 599 height 493
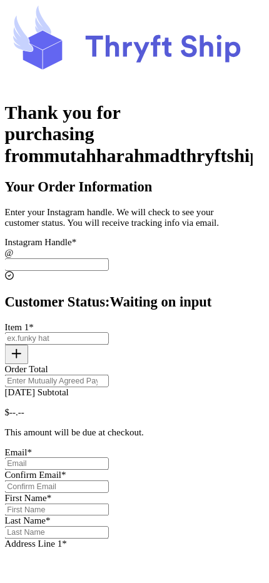
scroll to position [31, 0]
